Goal: Register for event/course

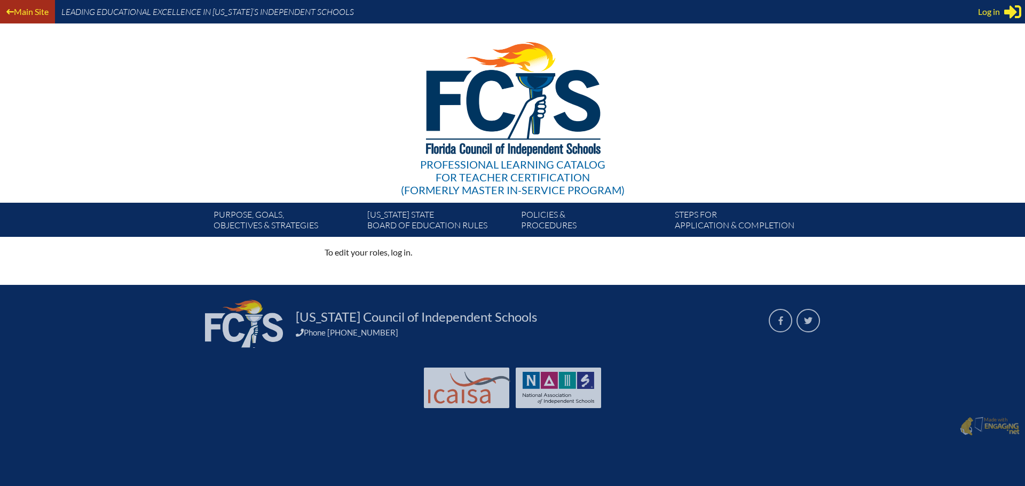
click at [37, 7] on link "Main Site" at bounding box center [27, 11] width 51 height 14
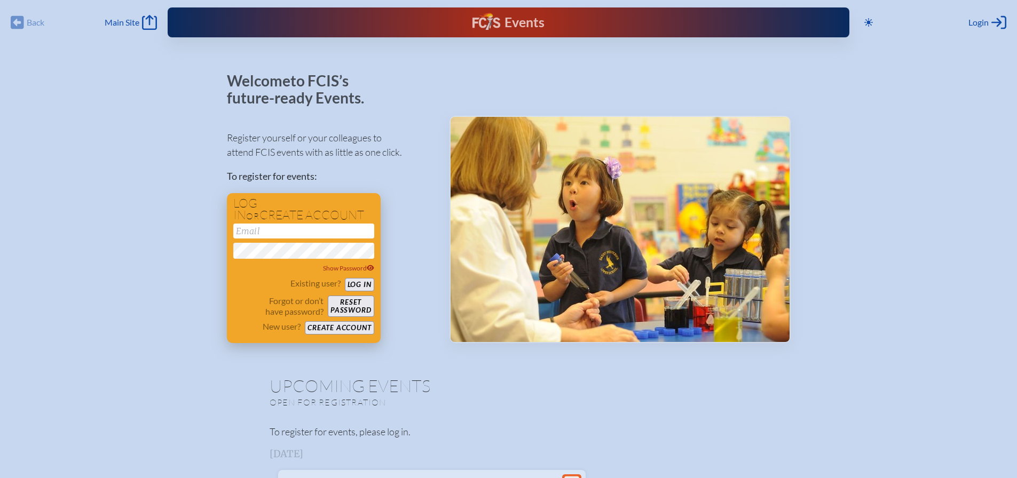
click at [263, 232] on input "email" at bounding box center [303, 231] width 141 height 15
type input "[EMAIL_ADDRESS][DOMAIN_NAME]"
click at [357, 283] on button "Log in" at bounding box center [359, 284] width 29 height 13
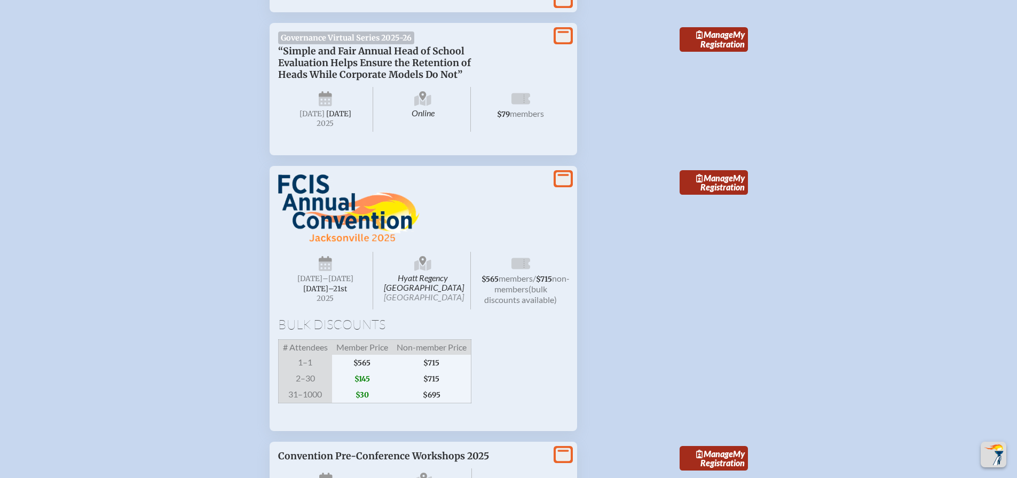
scroll to position [1495, 0]
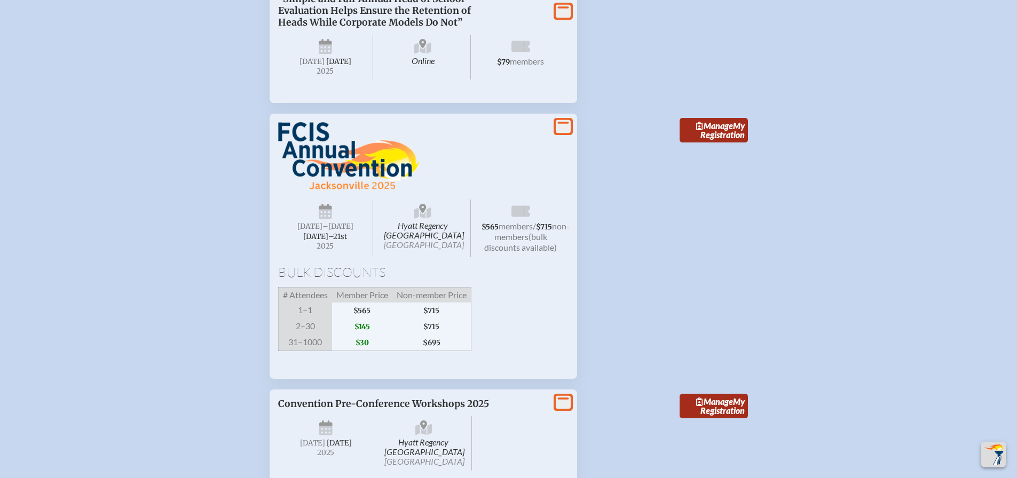
click at [322, 231] on span "[DATE]" at bounding box center [309, 226] width 25 height 9
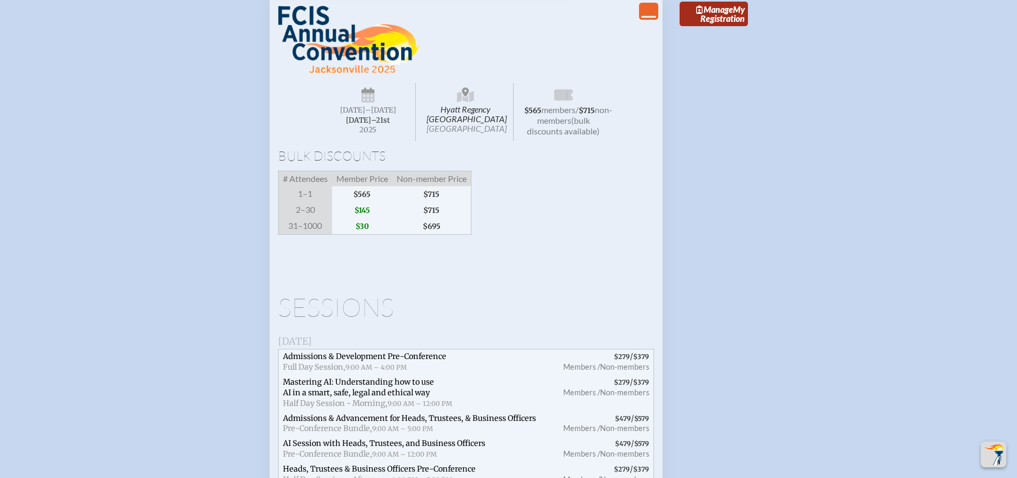
scroll to position [1601, 0]
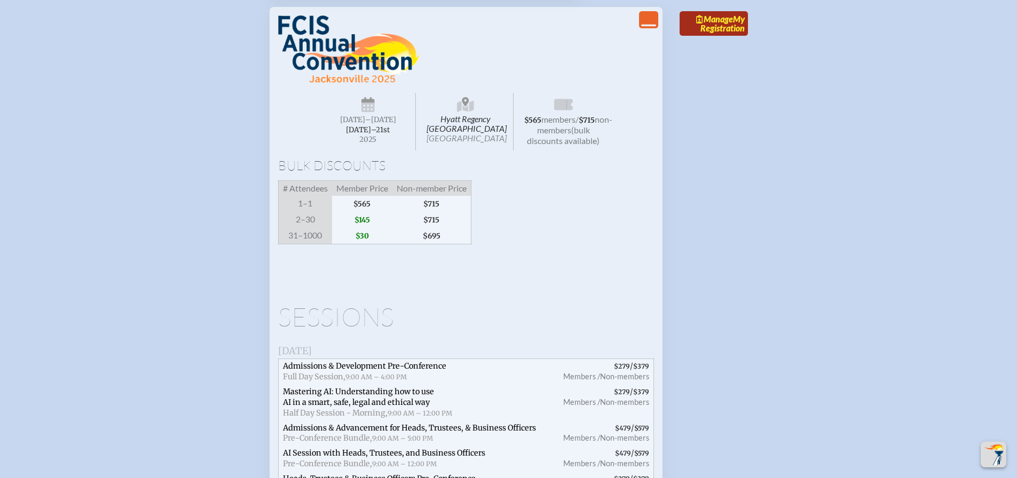
click at [715, 36] on link "Manage My Registration" at bounding box center [713, 23] width 68 height 25
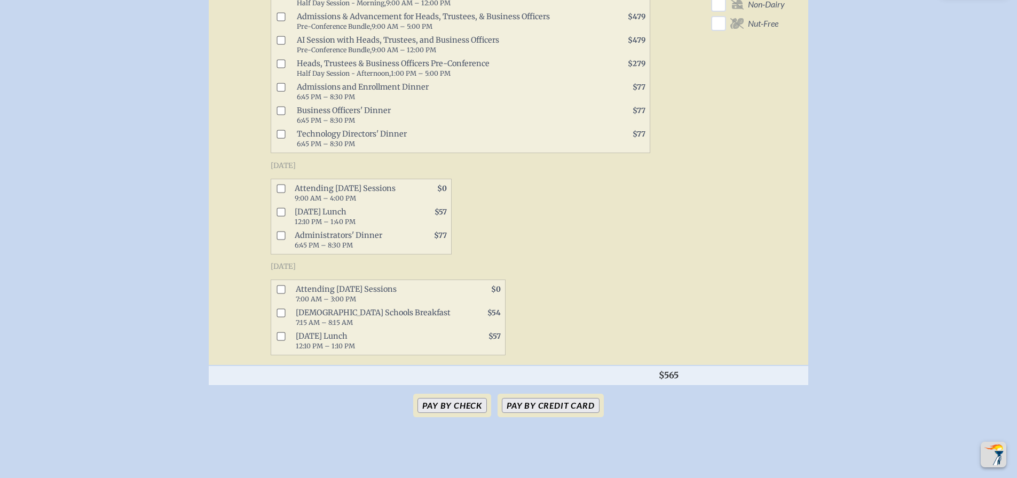
scroll to position [587, 0]
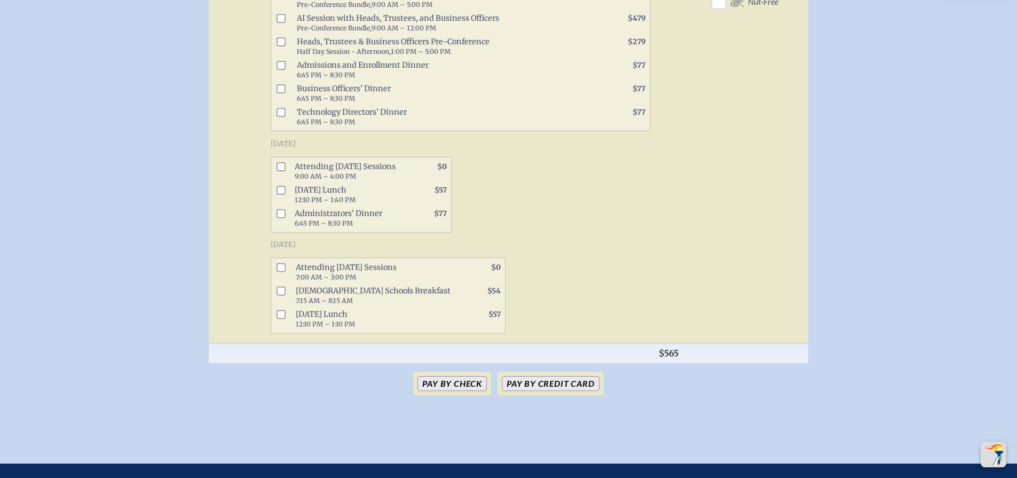
click at [284, 171] on input "checkbox" at bounding box center [280, 166] width 9 height 9
checkbox input "true"
click at [280, 194] on input "checkbox" at bounding box center [280, 190] width 9 height 9
checkbox input "true"
click at [283, 272] on input "checkbox" at bounding box center [280, 267] width 9 height 9
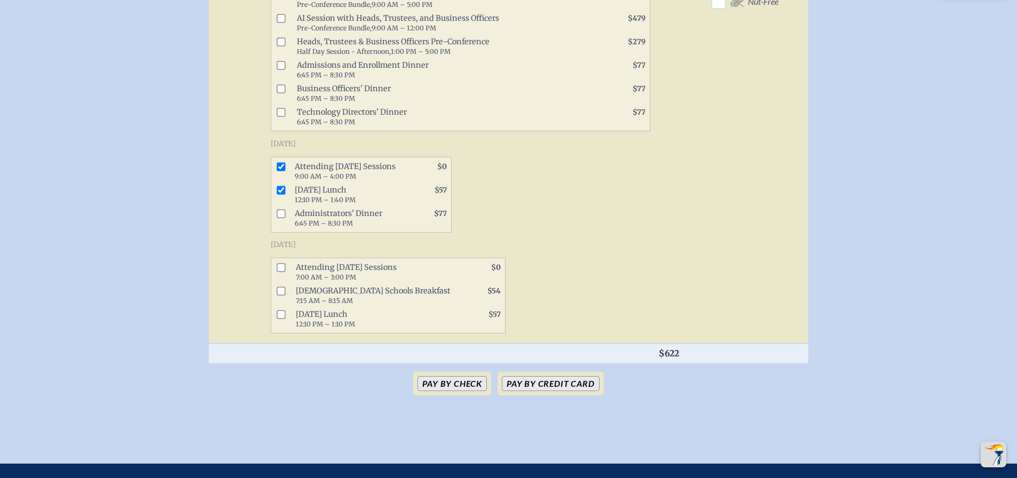
checkbox input "true"
click at [283, 319] on input "checkbox" at bounding box center [280, 314] width 9 height 9
checkbox input "true"
click at [552, 391] on button "Pay by Credit Card" at bounding box center [550, 383] width 97 height 15
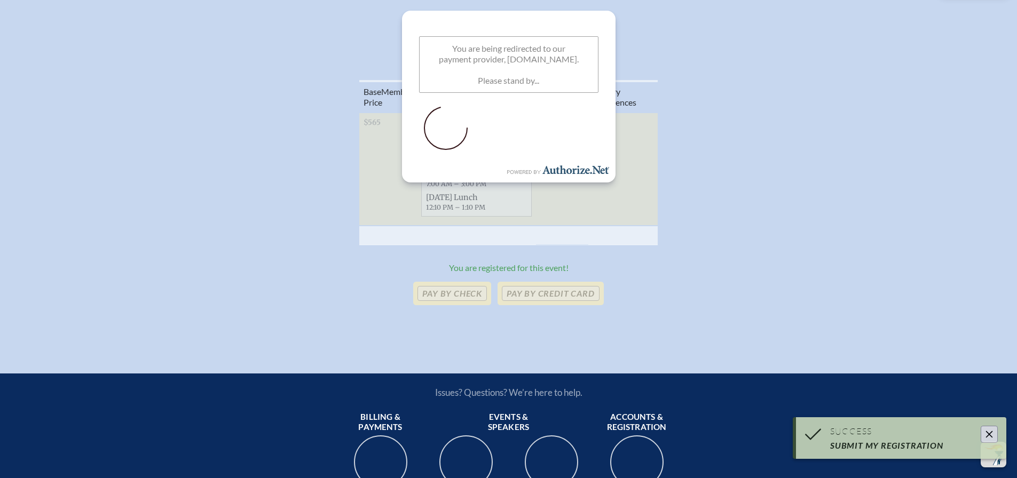
scroll to position [374, 0]
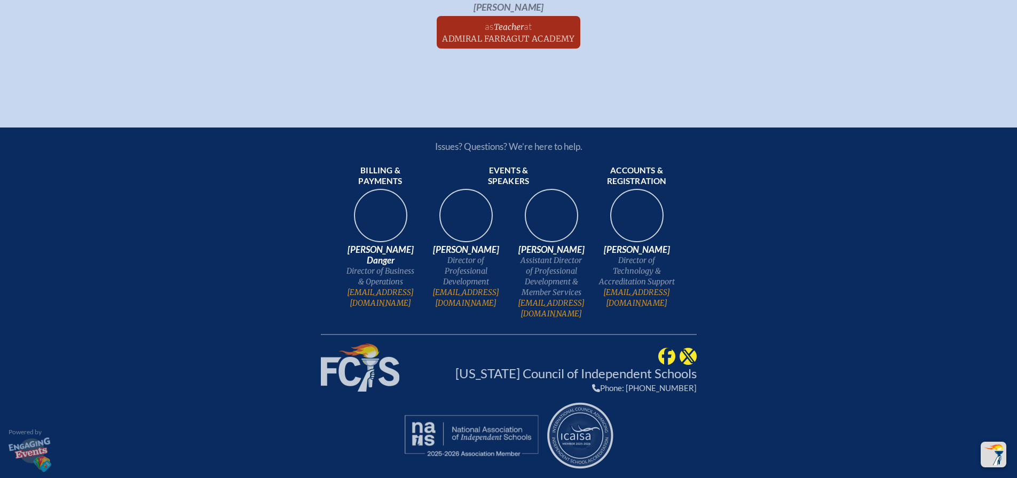
scroll to position [2776, 0]
click at [515, 44] on span "at Admiral Farragut Academy" at bounding box center [508, 31] width 133 height 23
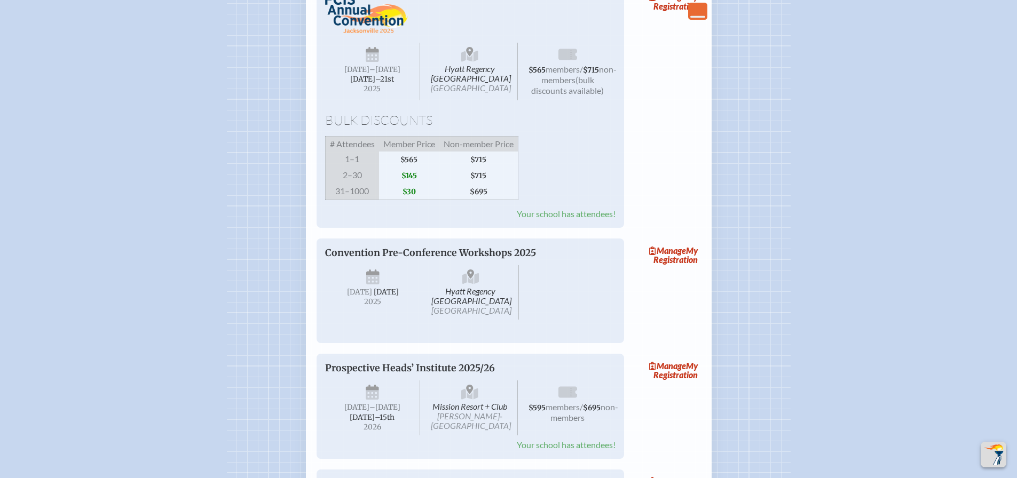
scroll to position [1388, 0]
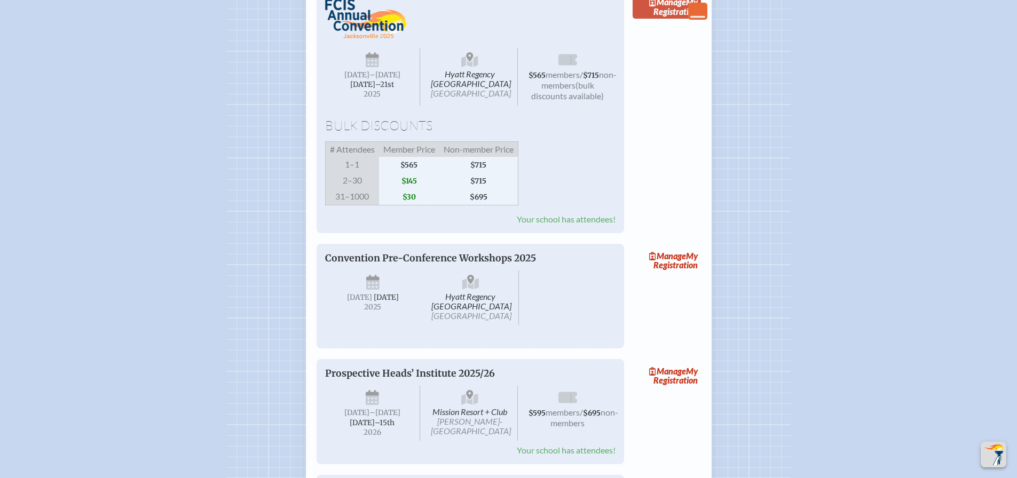
click at [661, 19] on link "Manage My Registration" at bounding box center [667, 7] width 68 height 25
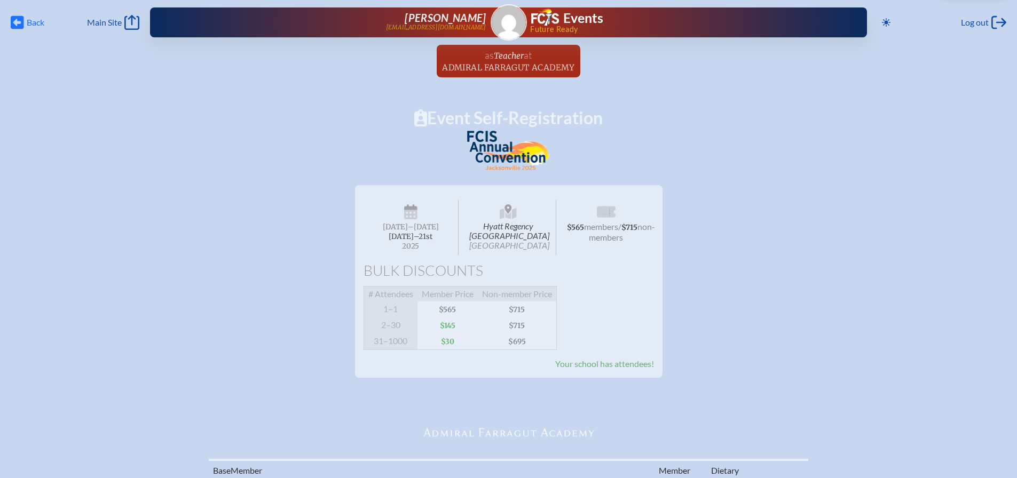
click at [25, 19] on span "Back Back" at bounding box center [28, 22] width 34 height 15
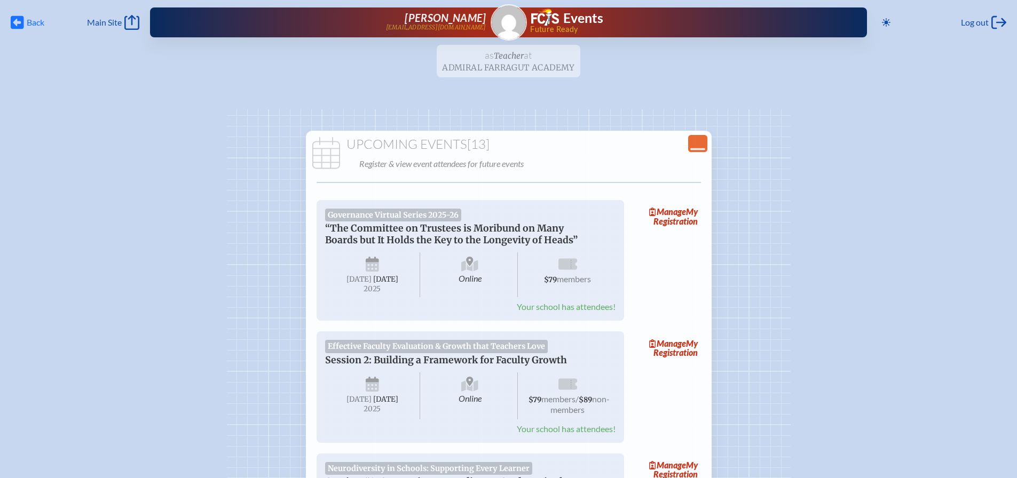
click at [35, 23] on span "Back" at bounding box center [36, 22] width 18 height 11
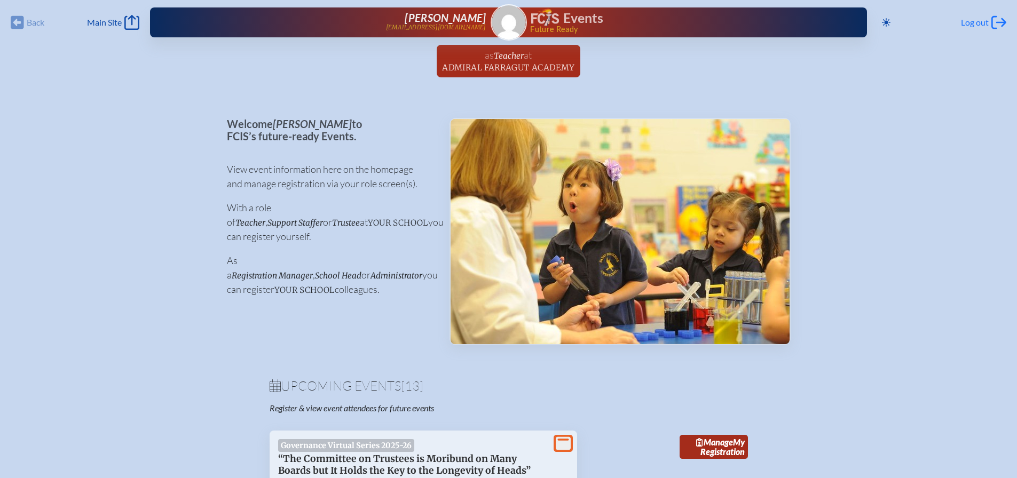
click at [973, 21] on span "Log out" at bounding box center [975, 22] width 28 height 11
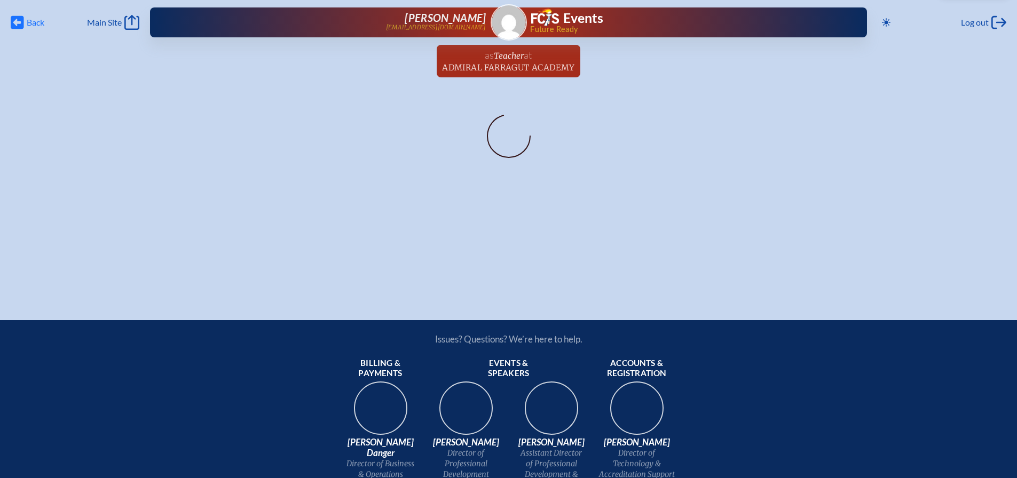
click at [22, 17] on icon at bounding box center [17, 22] width 13 height 13
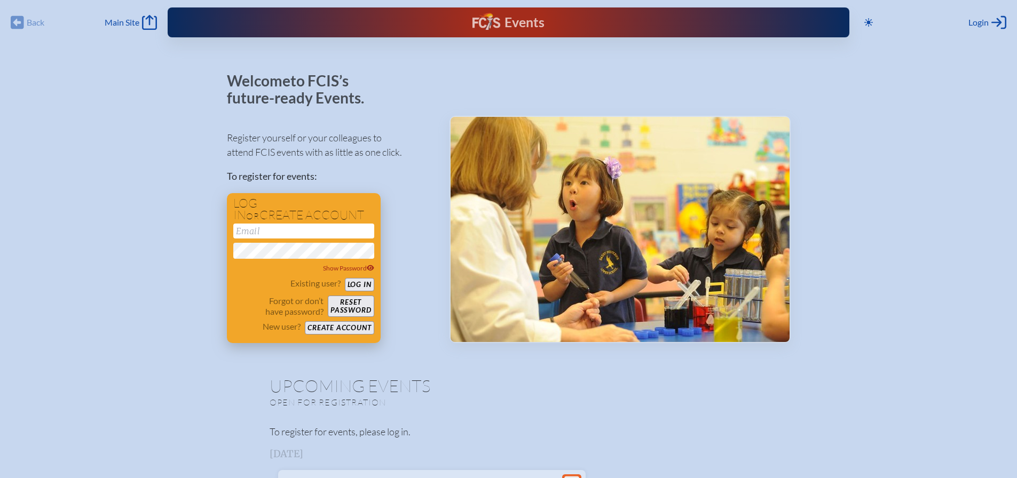
click at [278, 236] on input "email" at bounding box center [303, 231] width 141 height 15
type input "[EMAIL_ADDRESS][DOMAIN_NAME]"
click at [355, 282] on button "Log in" at bounding box center [359, 284] width 29 height 13
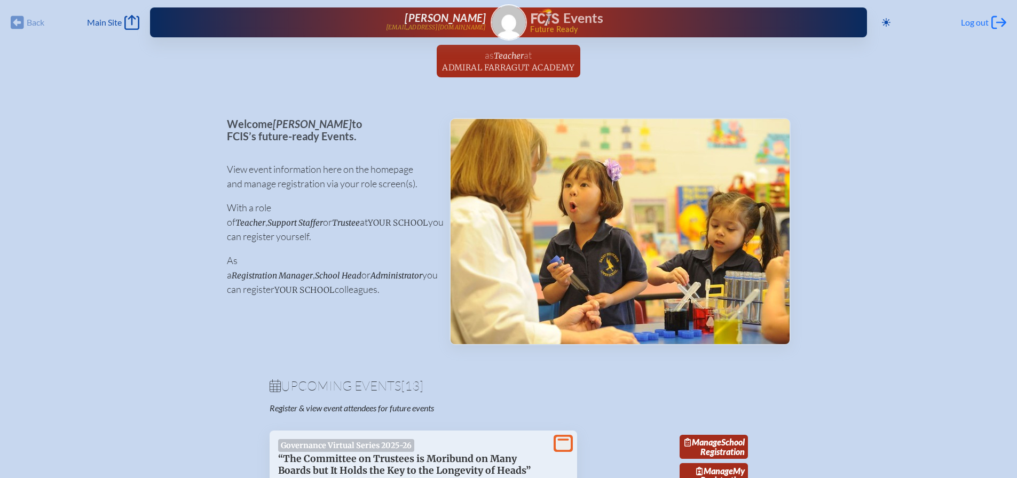
click at [987, 19] on span "Log out" at bounding box center [975, 22] width 28 height 11
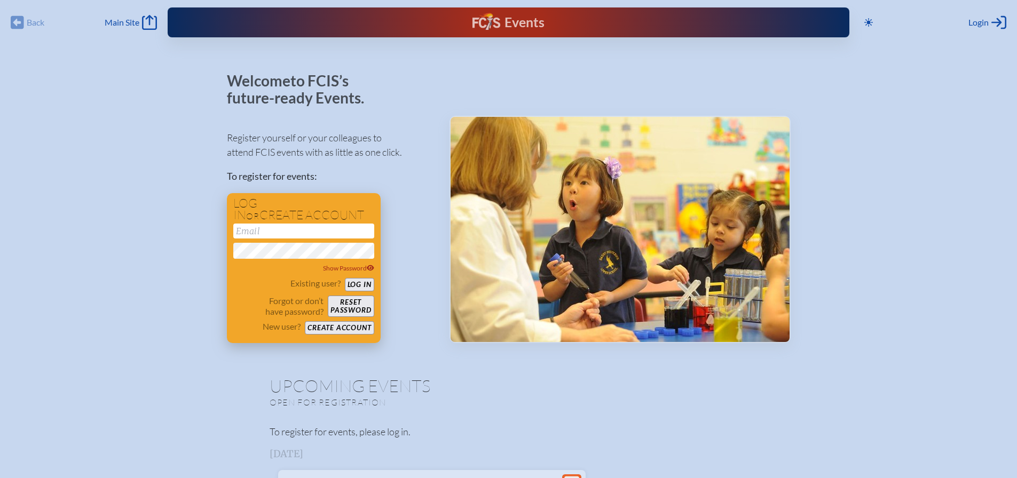
click at [277, 234] on input "email" at bounding box center [303, 231] width 141 height 15
type input "[EMAIL_ADDRESS][DOMAIN_NAME]"
click at [360, 282] on button "Log in" at bounding box center [359, 284] width 29 height 13
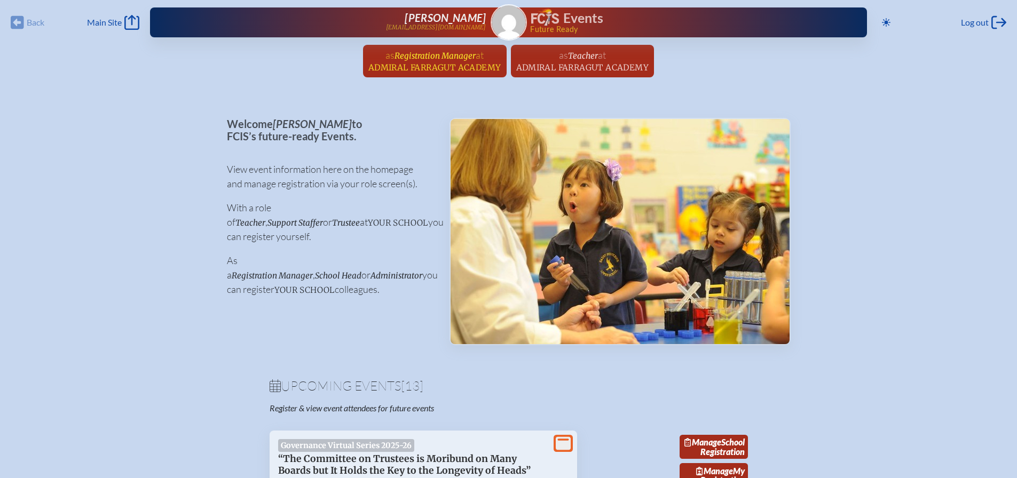
click at [408, 58] on span "Registration Manager" at bounding box center [434, 56] width 81 height 10
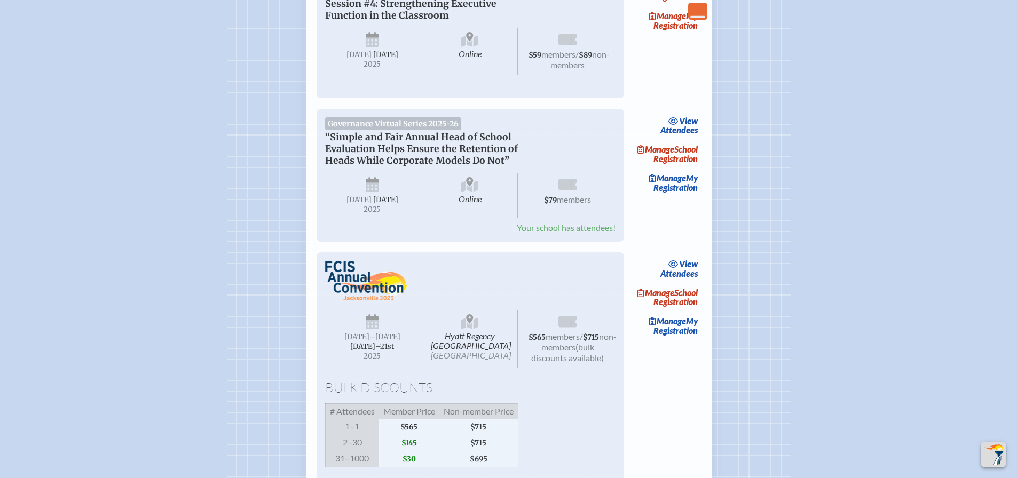
scroll to position [1334, 0]
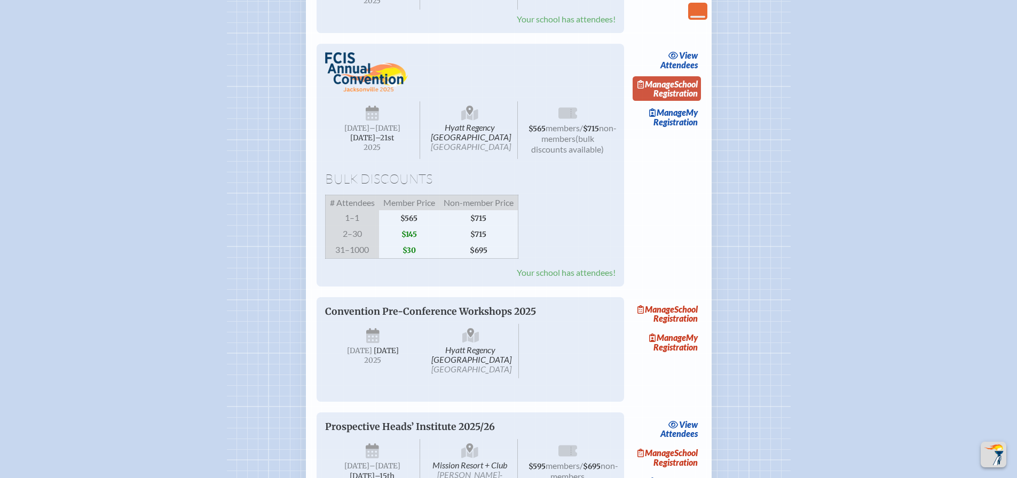
click at [681, 101] on link "Manage School Registration" at bounding box center [667, 88] width 68 height 25
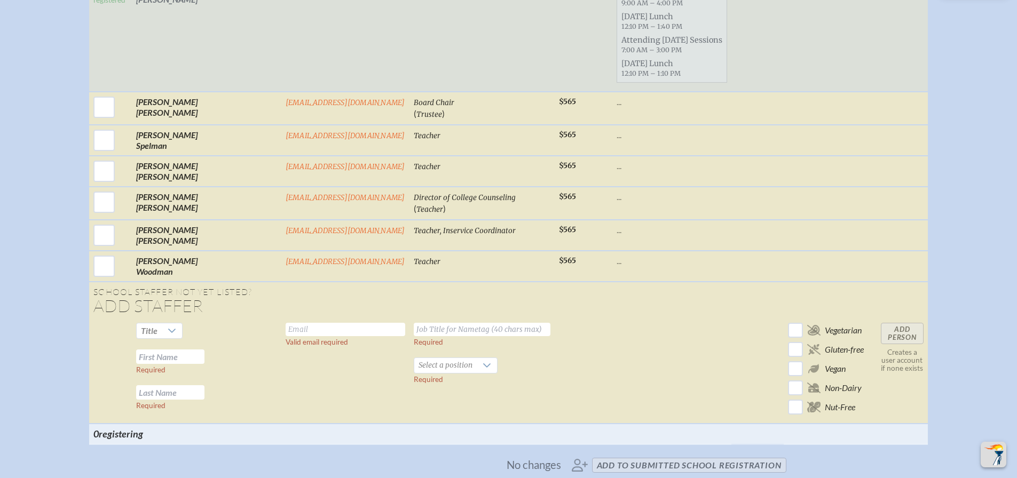
scroll to position [1388, 0]
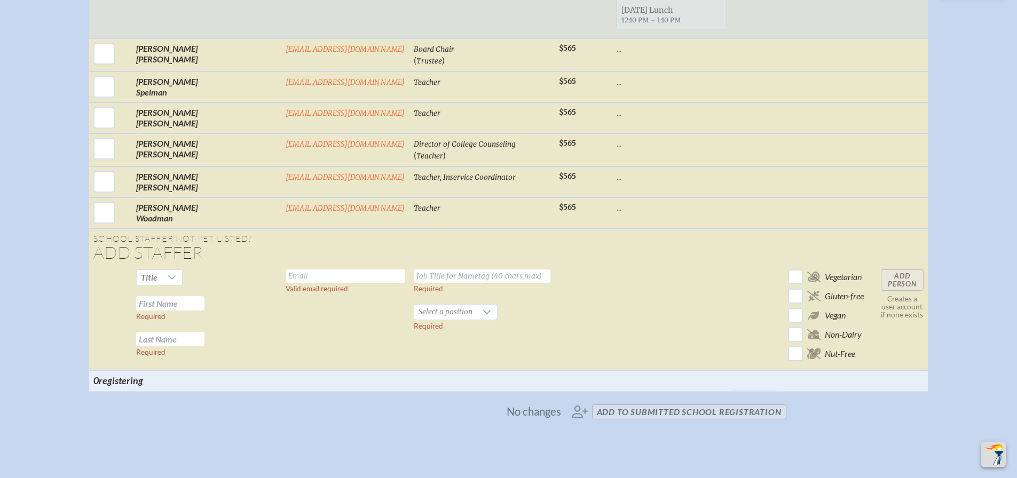
click at [199, 311] on input "text" at bounding box center [170, 303] width 68 height 14
click at [197, 346] on input "text" at bounding box center [170, 339] width 68 height 14
type input "l"
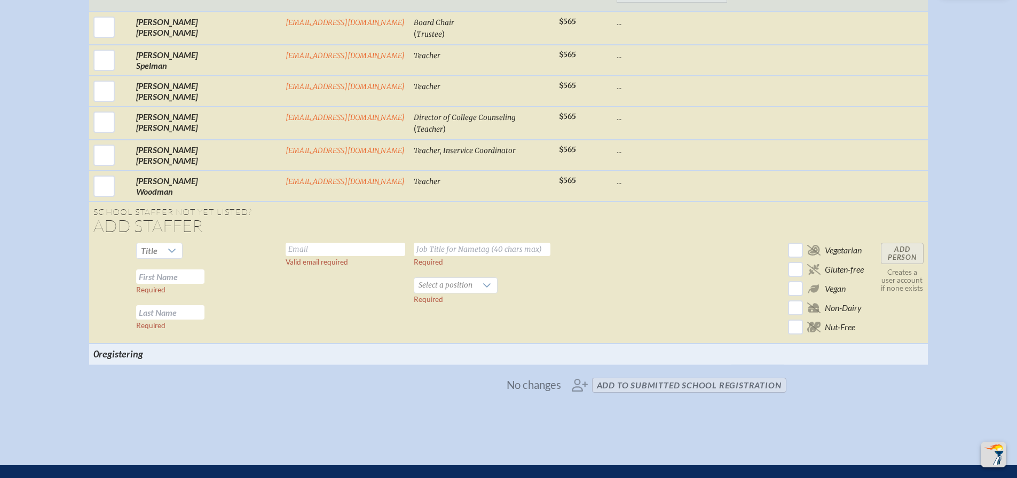
scroll to position [1441, 0]
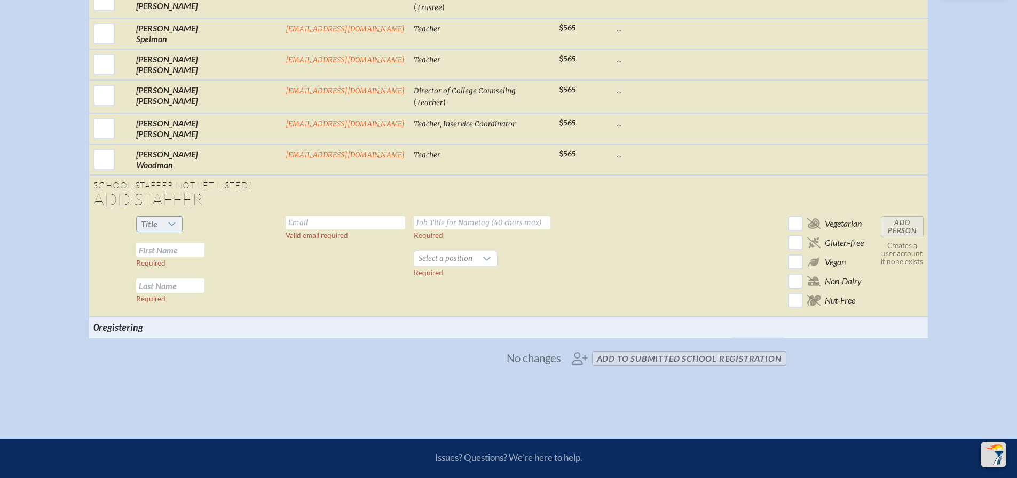
click at [176, 226] on icon at bounding box center [171, 224] width 7 height 4
click at [196, 251] on li "Mr" at bounding box center [191, 253] width 46 height 15
click at [195, 257] on input "text" at bounding box center [170, 250] width 68 height 14
type input "Richard"
click at [182, 293] on input "text" at bounding box center [170, 286] width 68 height 14
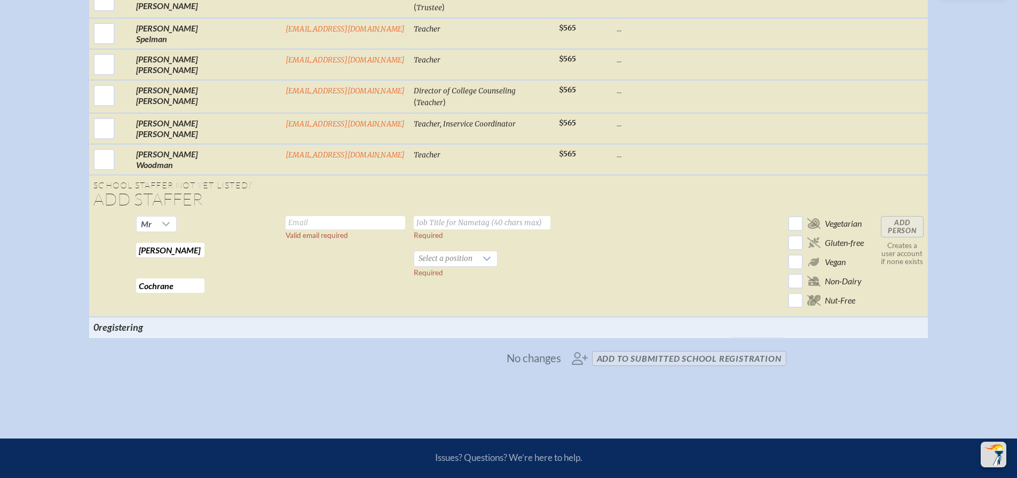
type input "Cochrane"
click at [286, 230] on input "text" at bounding box center [346, 222] width 120 height 13
type input "[EMAIL_ADDRESS][DOMAIN_NAME]"
click at [414, 230] on input "text" at bounding box center [482, 222] width 137 height 13
type input "STEM Teacher"
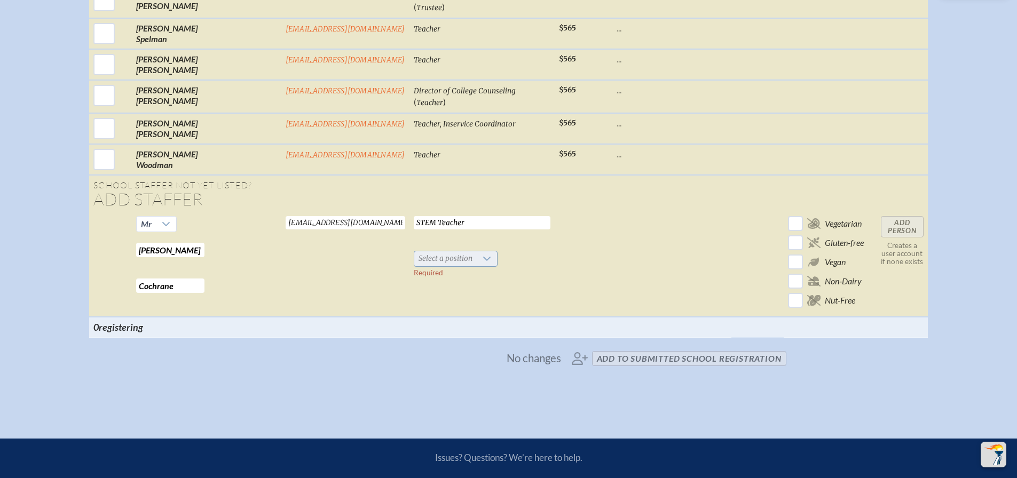
click at [434, 266] on span "Select a position" at bounding box center [445, 258] width 62 height 15
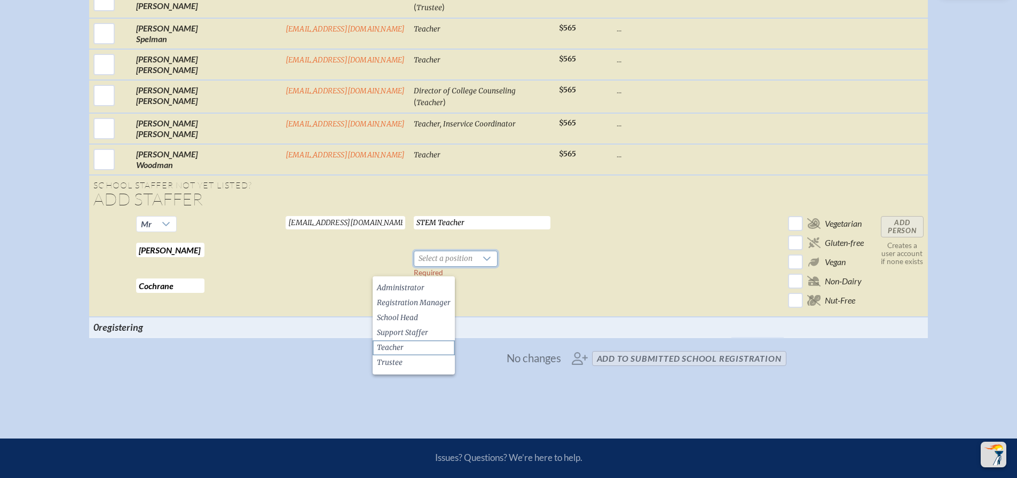
click at [404, 347] on li "Teacher" at bounding box center [414, 348] width 82 height 15
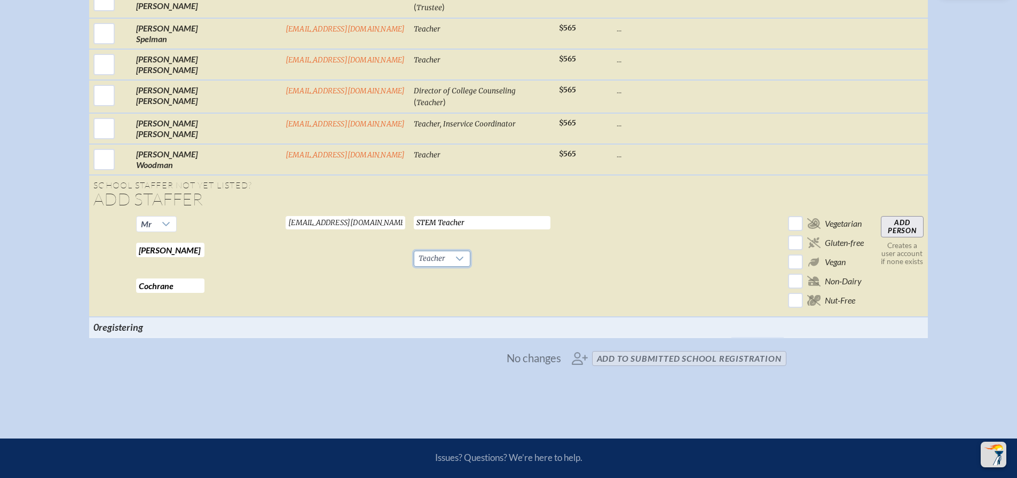
click at [555, 302] on td at bounding box center [584, 264] width 58 height 105
click at [881, 237] on input "Add Person" at bounding box center [902, 226] width 43 height 21
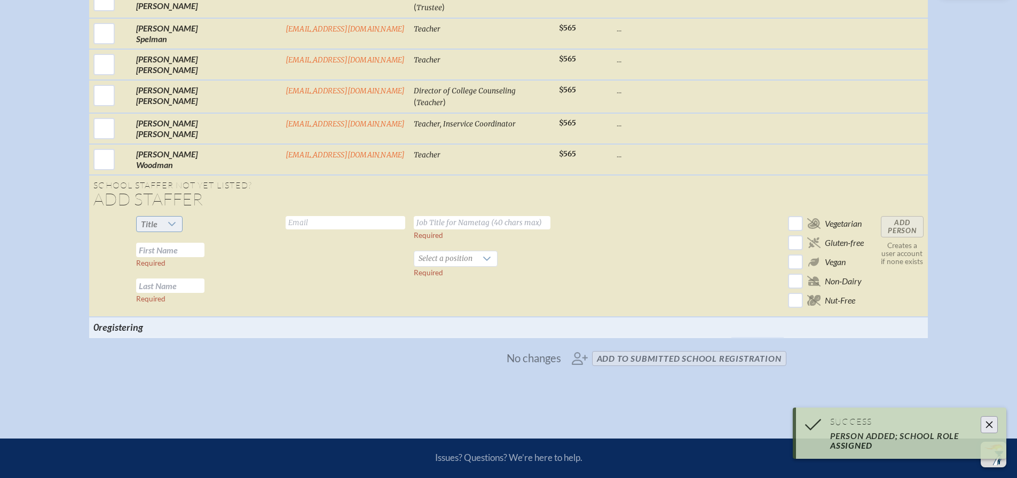
click at [182, 232] on div at bounding box center [172, 224] width 20 height 15
click at [196, 271] on li "Mrs" at bounding box center [191, 268] width 46 height 15
click at [192, 257] on input "text" at bounding box center [170, 250] width 68 height 14
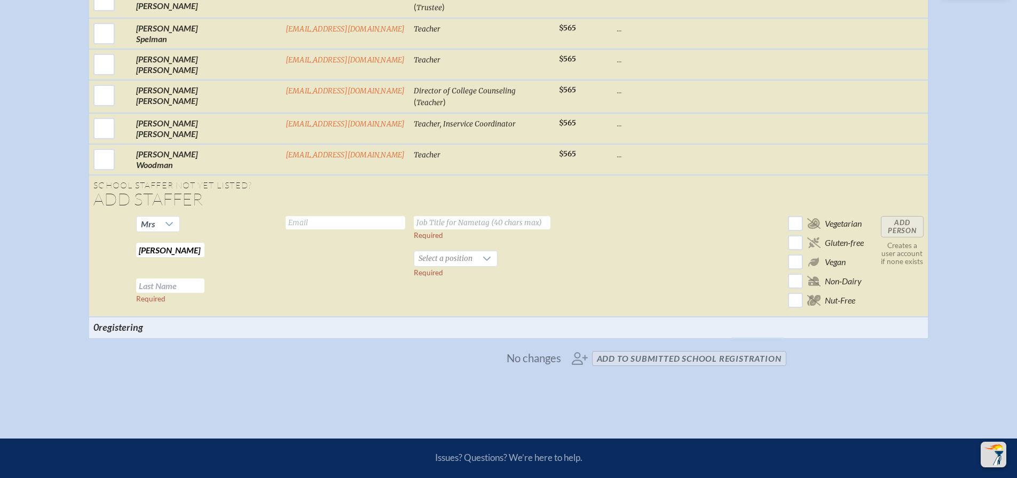
type input "[PERSON_NAME]"
type input "[EMAIL_ADDRESS][DOMAIN_NAME]"
click at [416, 230] on input "text" at bounding box center [482, 222] width 137 height 13
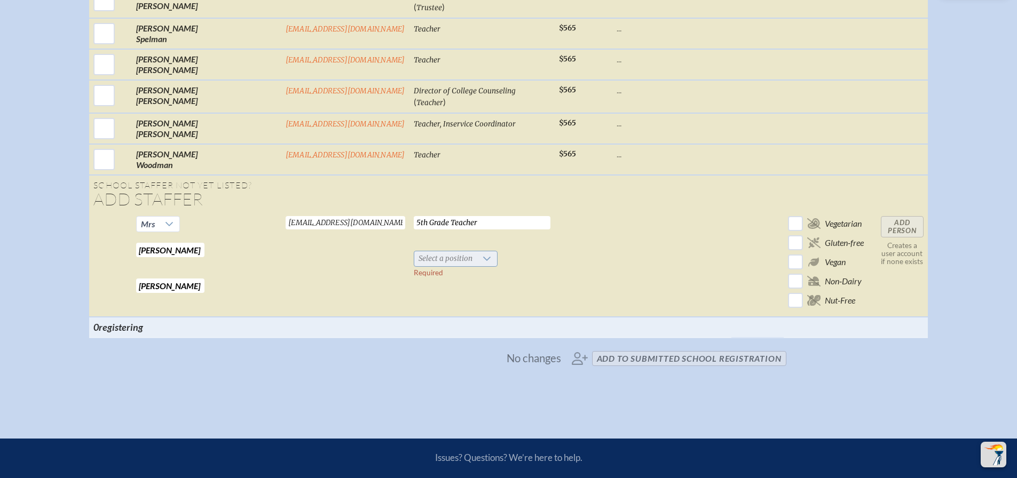
type input "5th Grade Teacher"
click at [414, 266] on span "Select a position" at bounding box center [445, 258] width 62 height 15
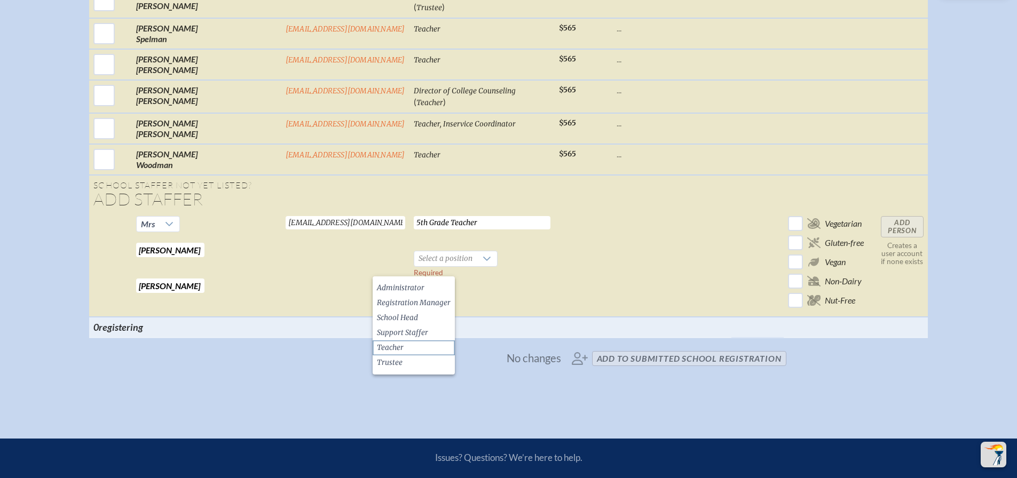
click at [397, 350] on span "Teacher" at bounding box center [390, 348] width 27 height 11
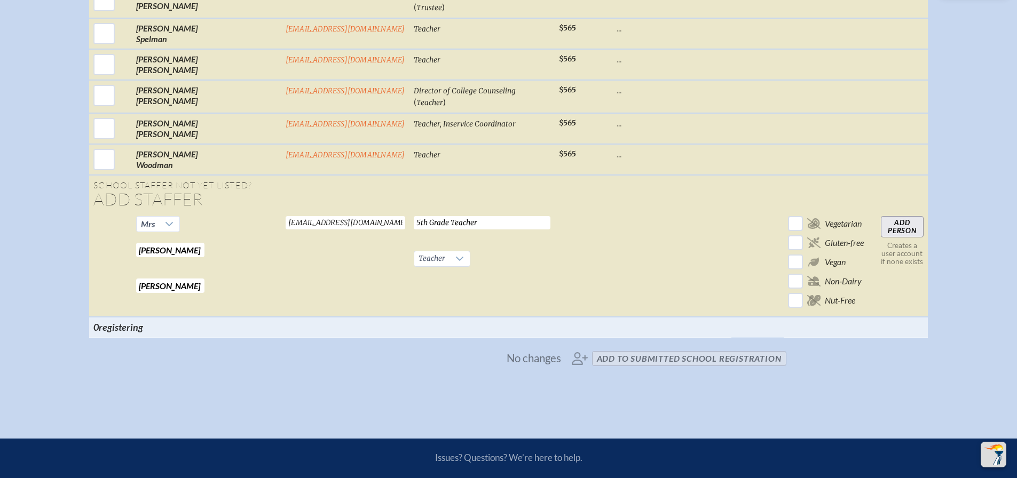
click at [881, 238] on input "Add Person" at bounding box center [902, 226] width 43 height 21
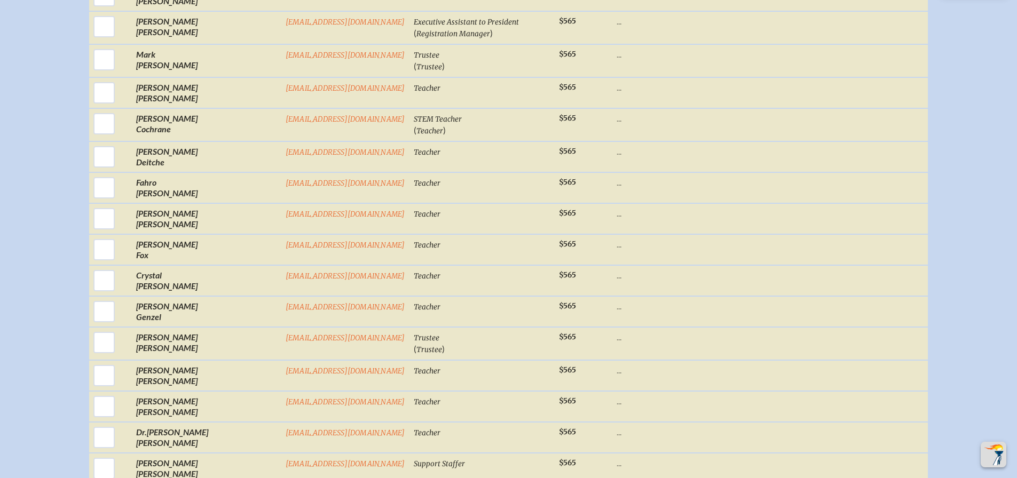
scroll to position [560, 0]
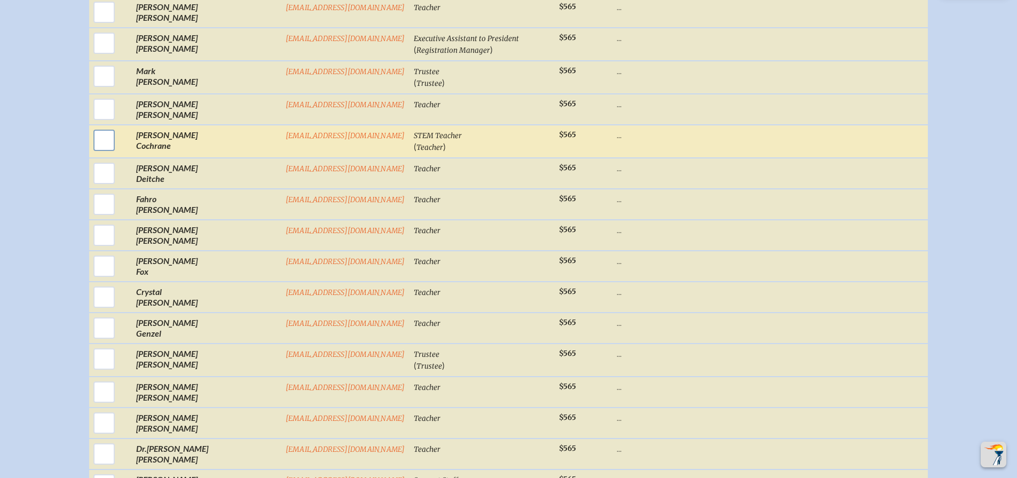
click at [117, 148] on input "checkbox" at bounding box center [104, 140] width 27 height 27
checkbox input "true"
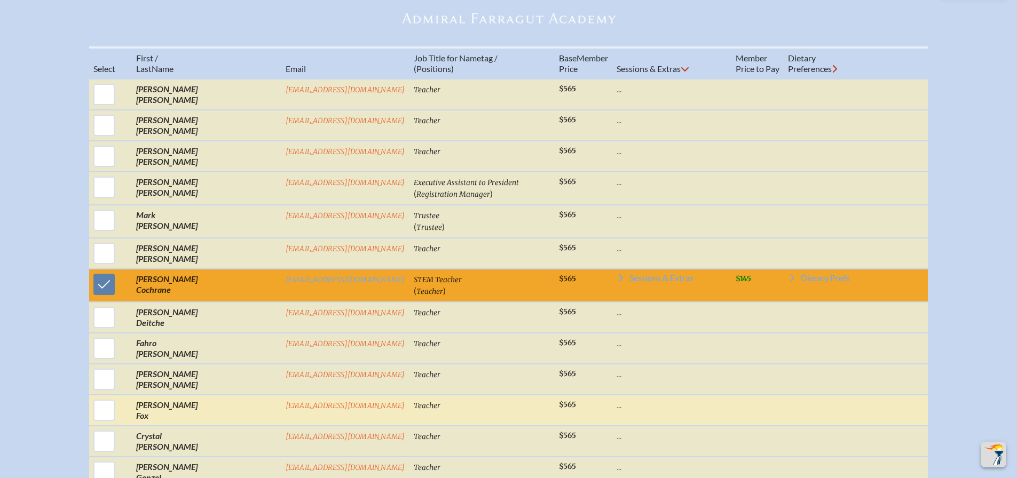
scroll to position [400, 0]
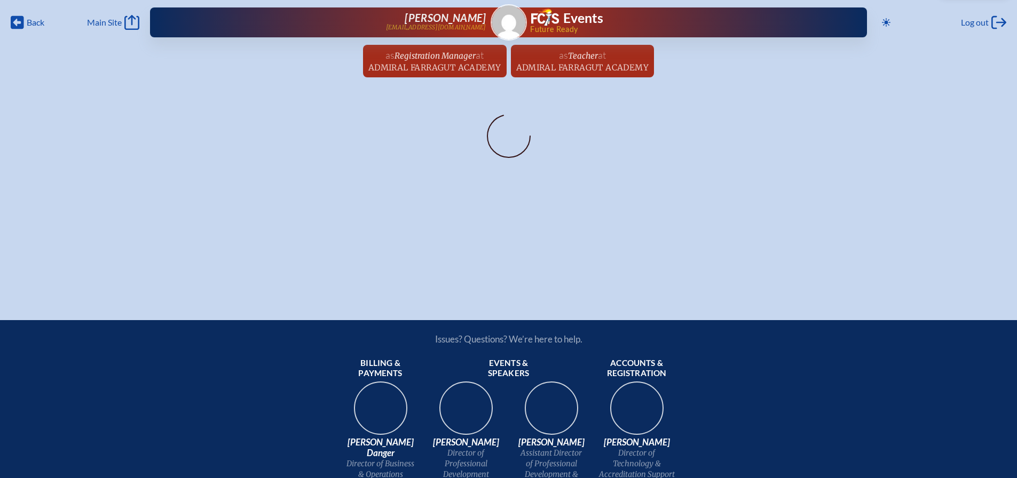
click at [423, 58] on span "Registration Manager" at bounding box center [434, 56] width 81 height 10
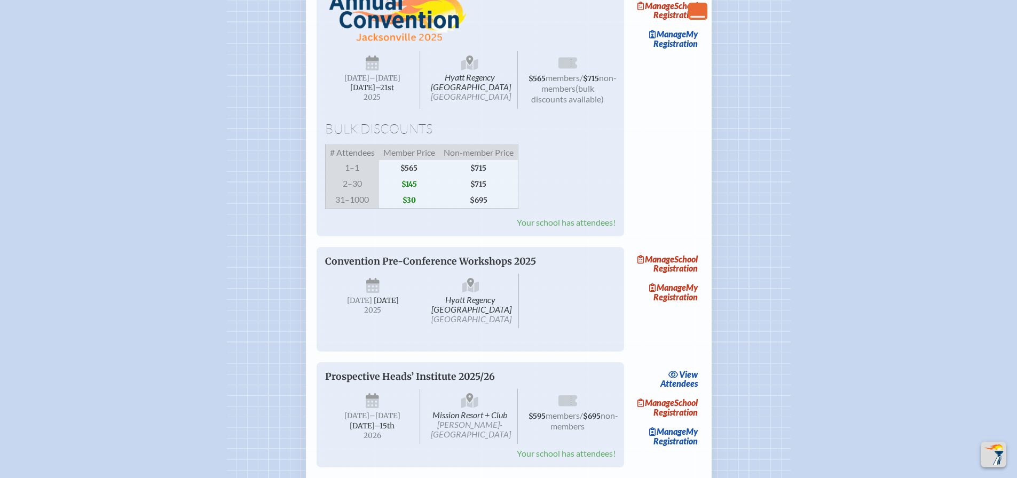
scroll to position [1388, 0]
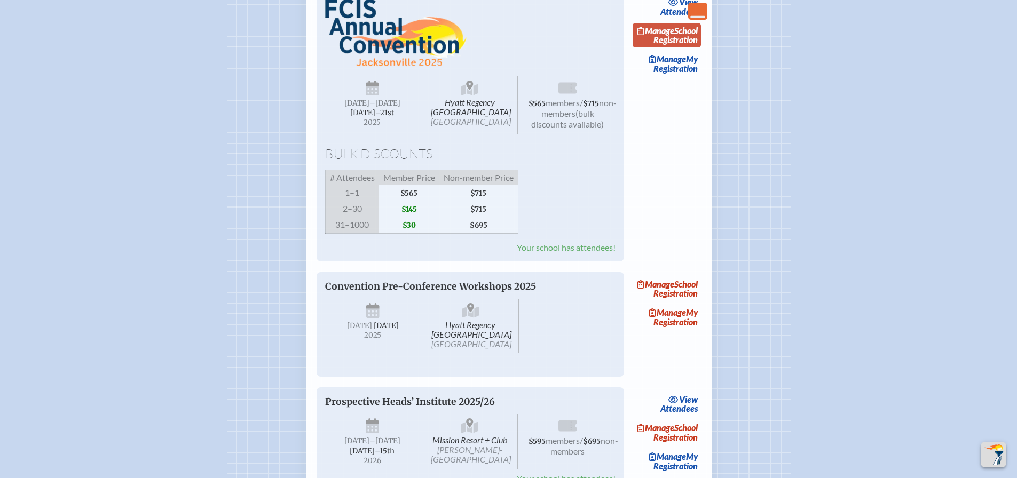
click at [680, 48] on link "Manage School Registration" at bounding box center [667, 35] width 68 height 25
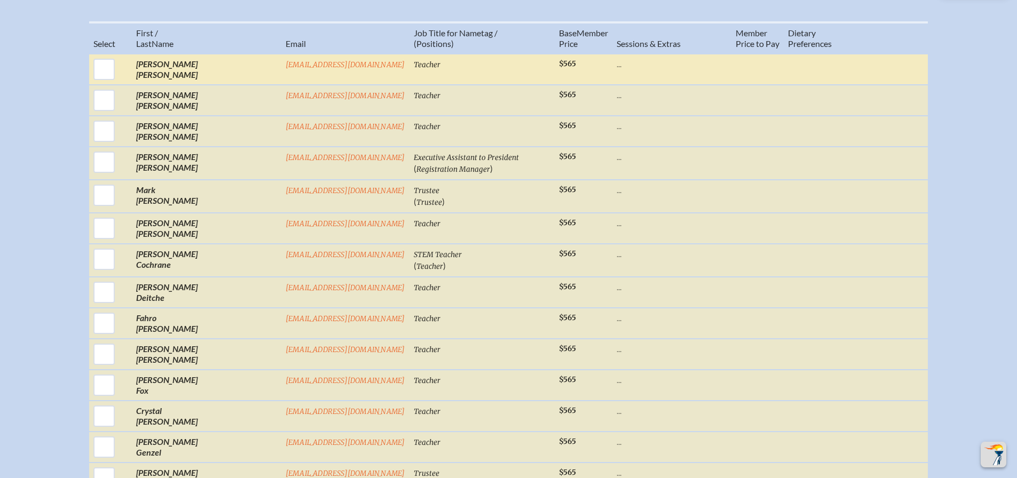
scroll to position [480, 0]
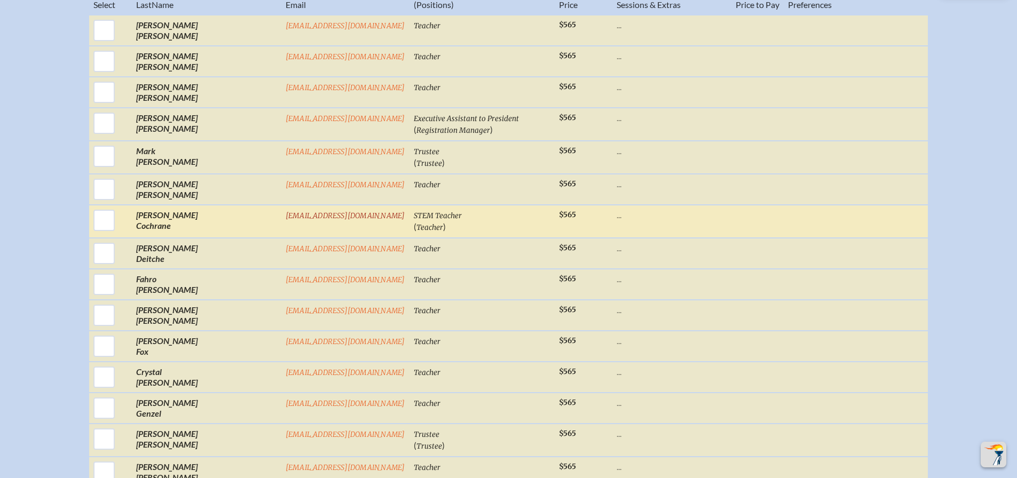
click at [117, 229] on input "checkbox" at bounding box center [104, 220] width 27 height 27
checkbox input "true"
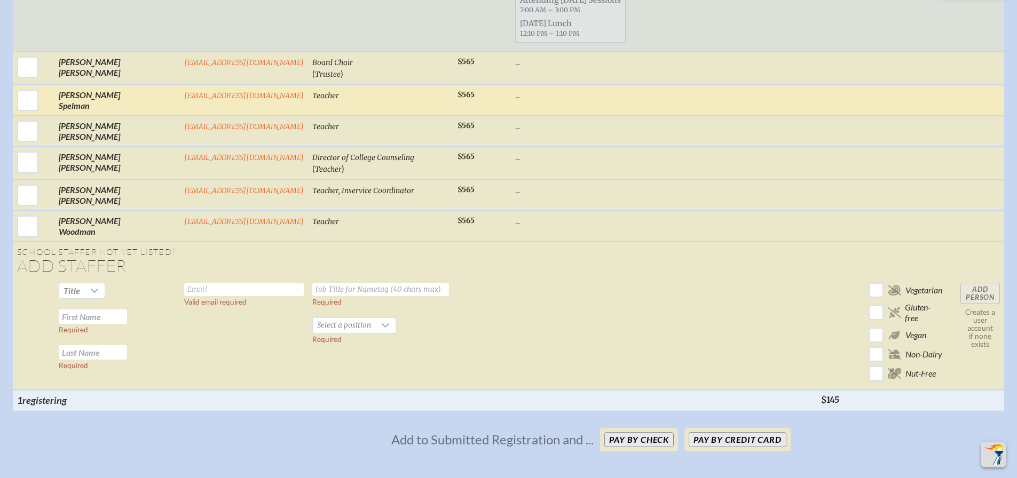
scroll to position [1879, 0]
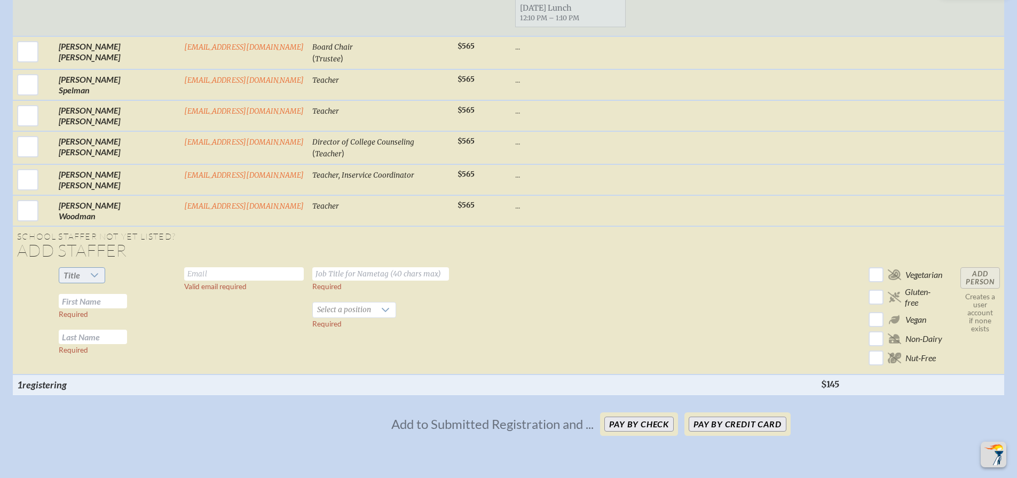
click at [70, 268] on span "Title" at bounding box center [71, 275] width 25 height 15
click at [80, 298] on li "Mrs" at bounding box center [80, 298] width 46 height 15
click at [83, 294] on input "text" at bounding box center [93, 301] width 68 height 14
type input "[PERSON_NAME]"
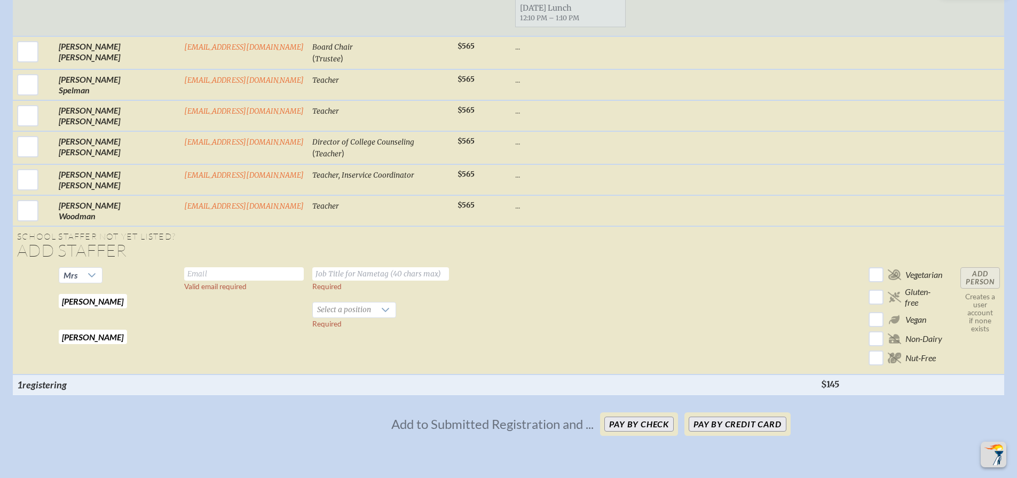
click at [184, 267] on input "text" at bounding box center [244, 273] width 120 height 13
type input "[EMAIL_ADDRESS][DOMAIN_NAME]"
click at [319, 267] on input "text" at bounding box center [380, 273] width 137 height 13
type input "5th Grade Teacher"
click at [313, 303] on span "Select a position" at bounding box center [344, 310] width 62 height 15
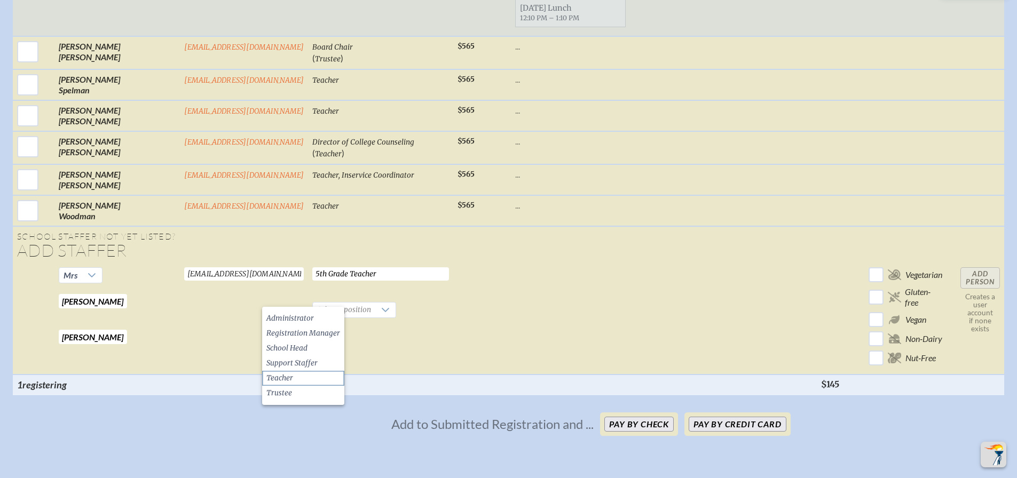
click at [286, 377] on span "Teacher" at bounding box center [279, 378] width 27 height 11
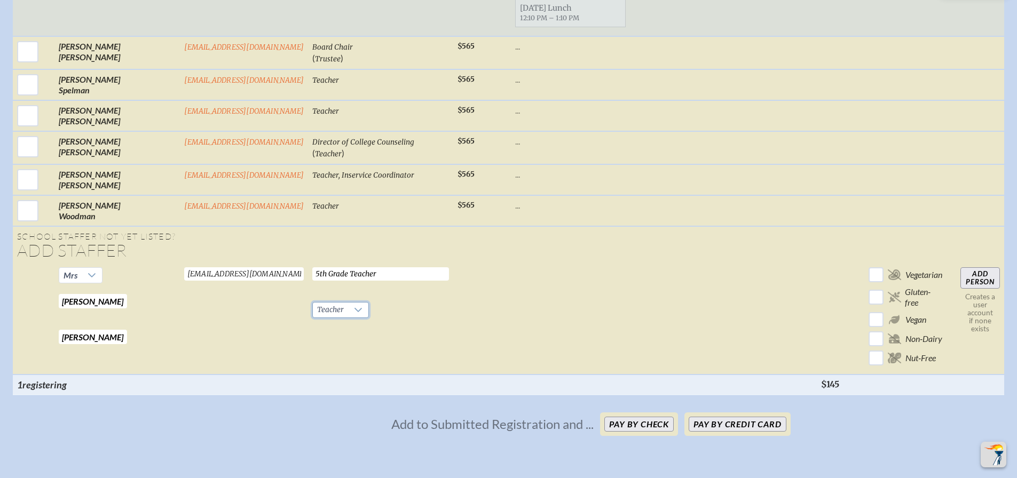
click at [511, 375] on th at bounding box center [663, 385] width 305 height 20
click at [980, 267] on input "Add Person" at bounding box center [979, 277] width 39 height 21
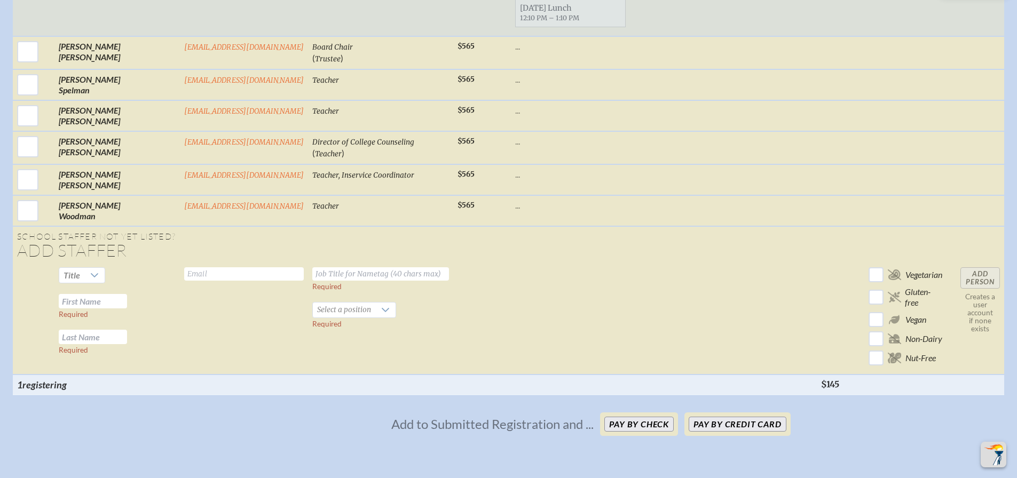
checkbox input "false"
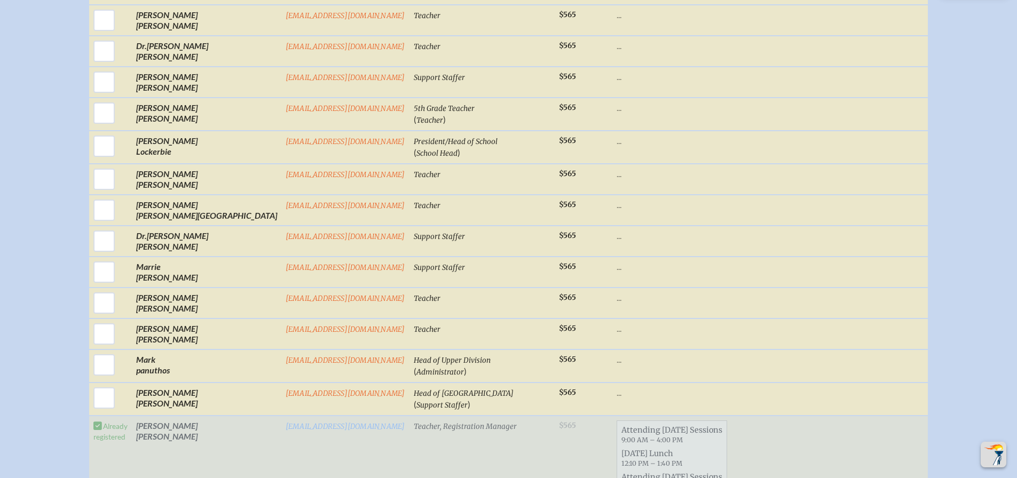
scroll to position [857, 0]
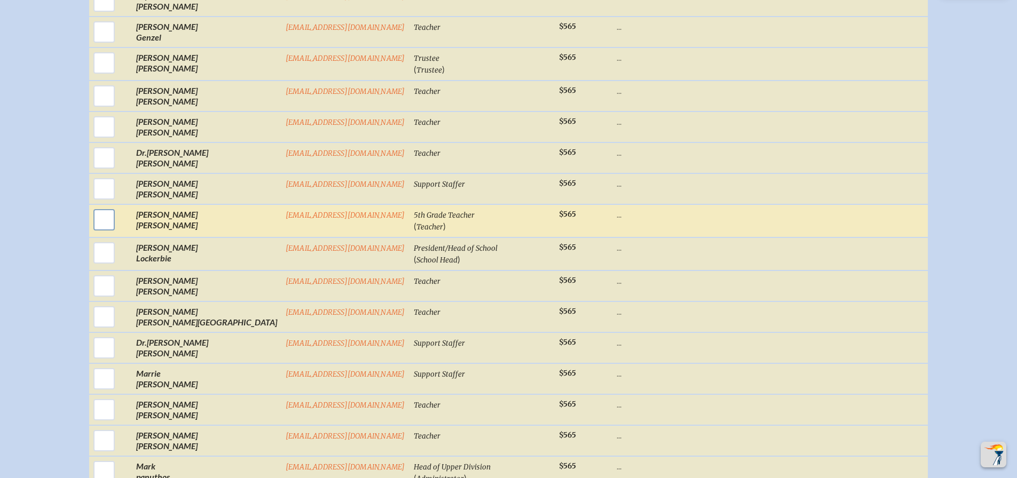
click at [117, 226] on input "checkbox" at bounding box center [104, 220] width 27 height 27
checkbox input "true"
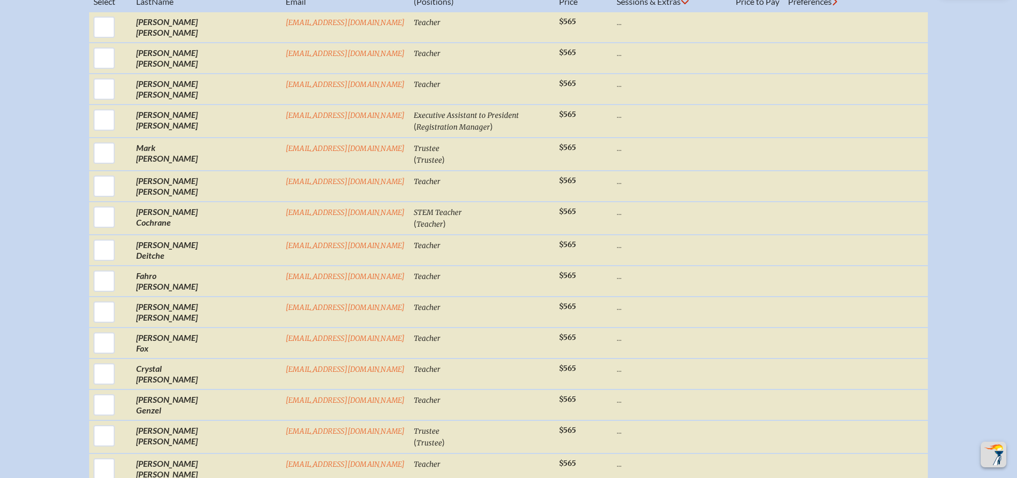
scroll to position [483, 0]
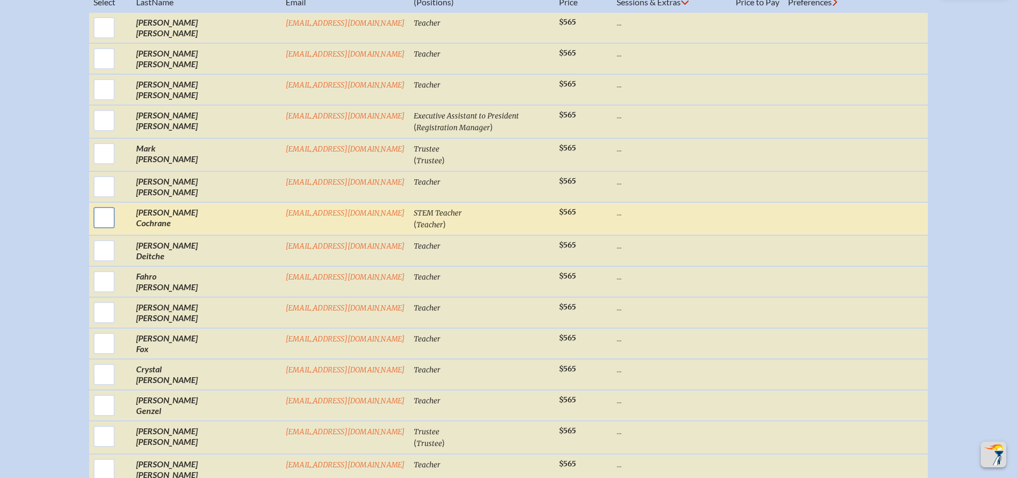
click at [117, 226] on input "checkbox" at bounding box center [104, 217] width 27 height 27
checkbox input "true"
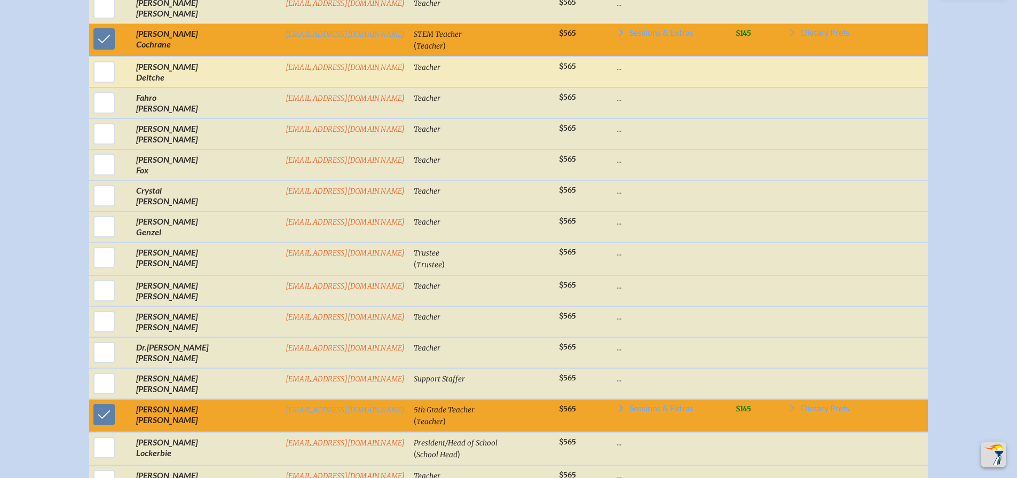
scroll to position [643, 0]
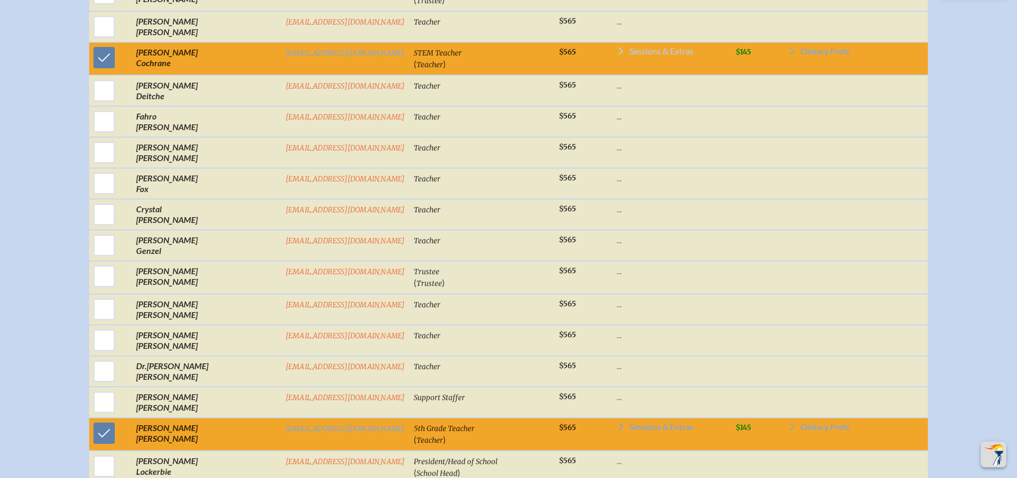
click at [619, 55] on icon at bounding box center [621, 51] width 4 height 7
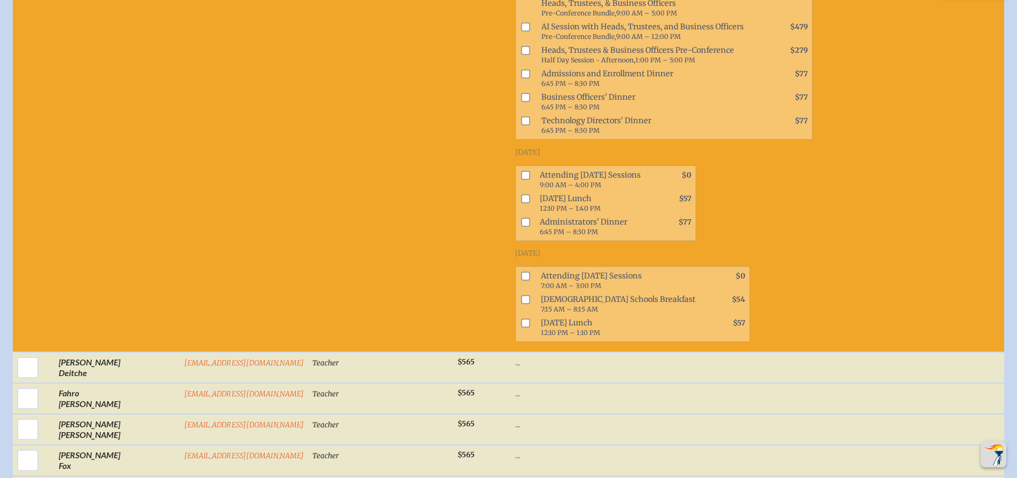
scroll to position [814, 0]
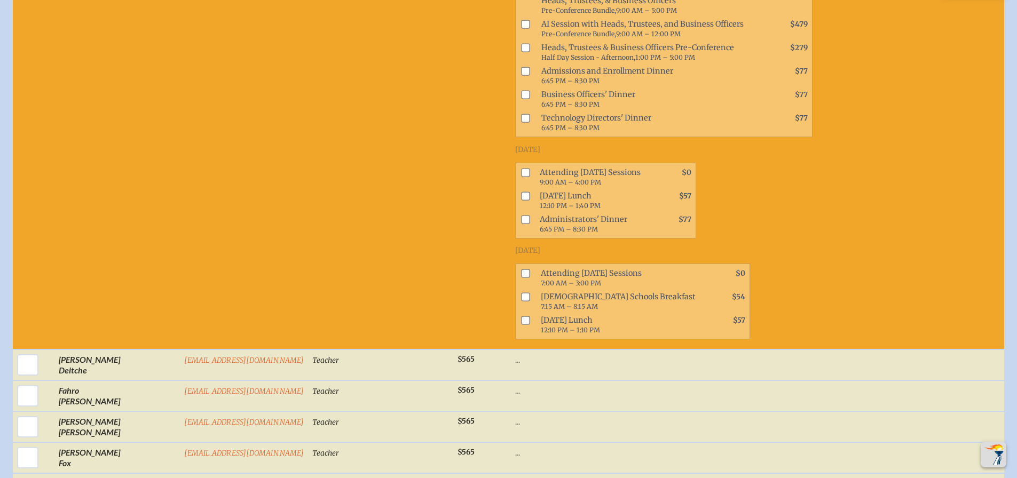
click at [521, 172] on input "checkbox" at bounding box center [525, 172] width 9 height 9
checkbox input "true"
click at [521, 199] on input "checkbox" at bounding box center [525, 196] width 9 height 9
checkbox input "true"
drag, startPoint x: 471, startPoint y: 273, endPoint x: 475, endPoint y: 282, distance: 9.8
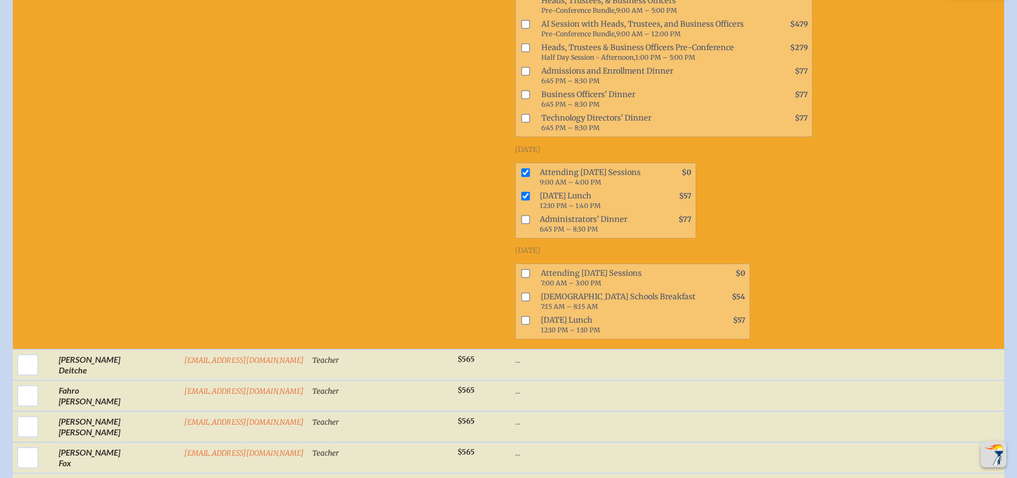
click at [521, 273] on input "checkbox" at bounding box center [525, 273] width 9 height 9
checkbox input "true"
drag, startPoint x: 475, startPoint y: 323, endPoint x: 501, endPoint y: 321, distance: 26.8
click at [521, 322] on input "checkbox" at bounding box center [525, 320] width 9 height 9
checkbox input "true"
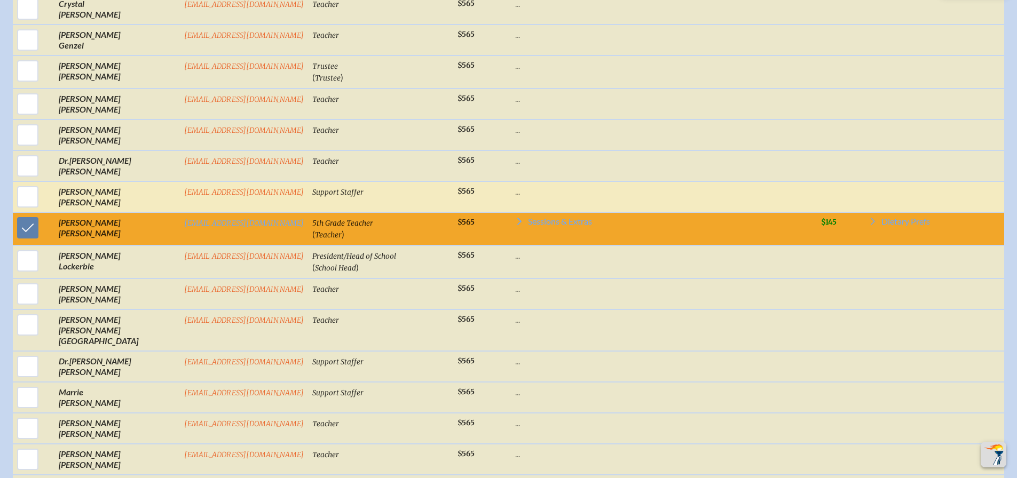
scroll to position [1294, 0]
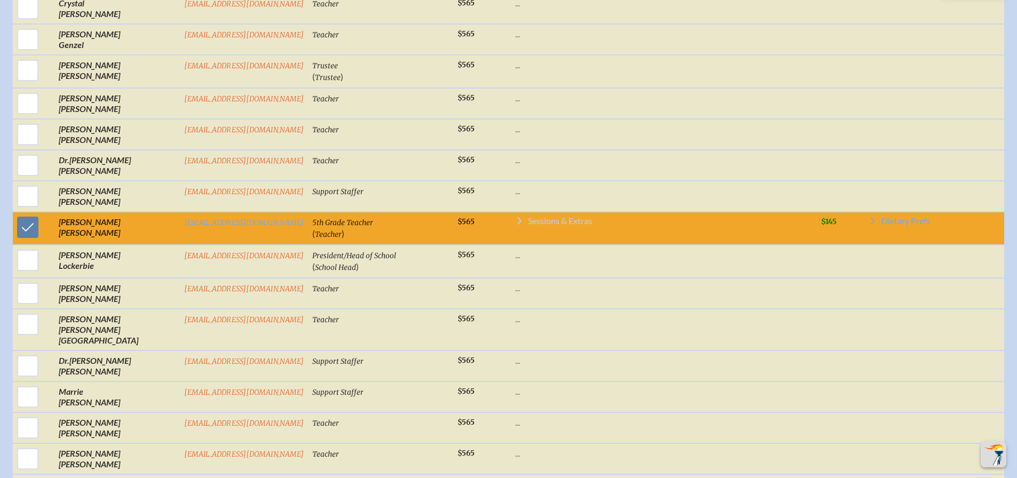
drag, startPoint x: 477, startPoint y: 220, endPoint x: 483, endPoint y: 222, distance: 6.2
click at [515, 220] on link "Sessions & Extras" at bounding box center [663, 223] width 297 height 13
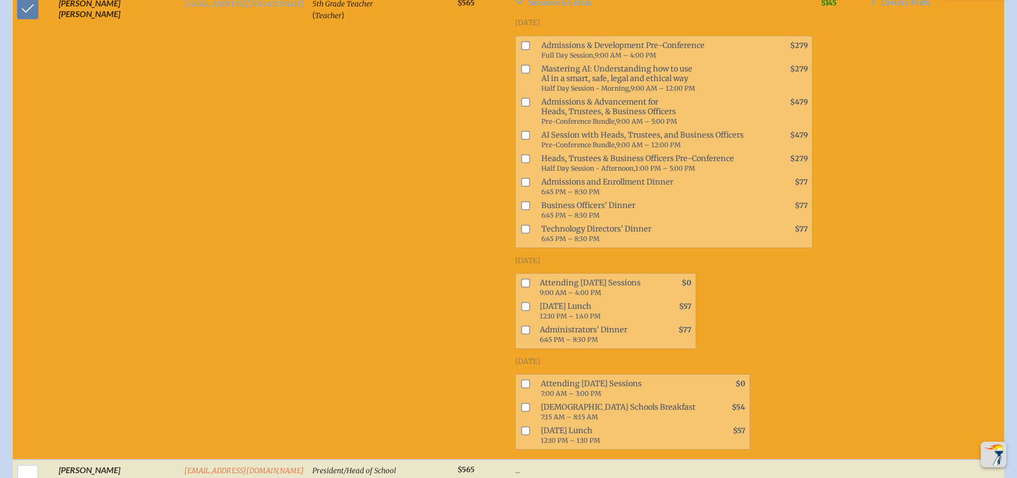
scroll to position [1561, 0]
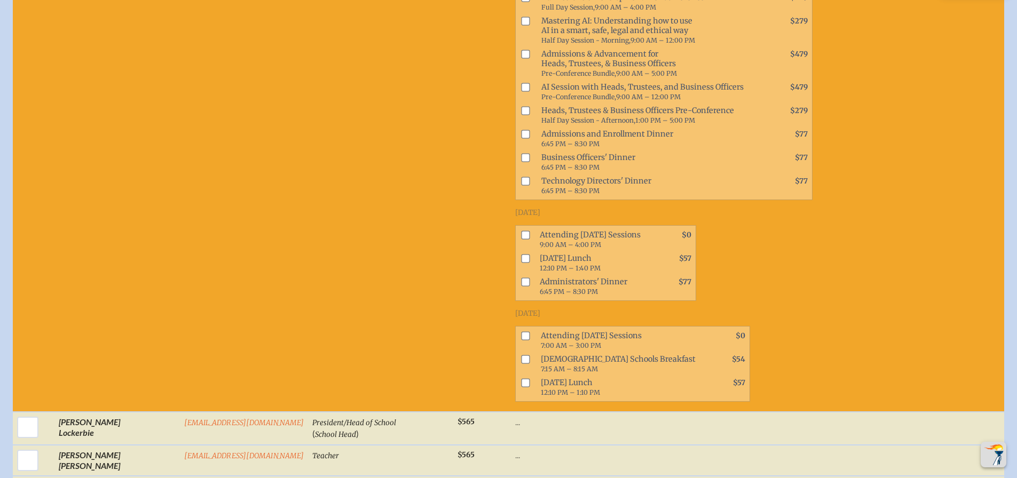
click at [521, 231] on input "checkbox" at bounding box center [525, 235] width 9 height 9
checkbox input "true"
click at [521, 255] on input "checkbox" at bounding box center [525, 259] width 9 height 9
checkbox input "true"
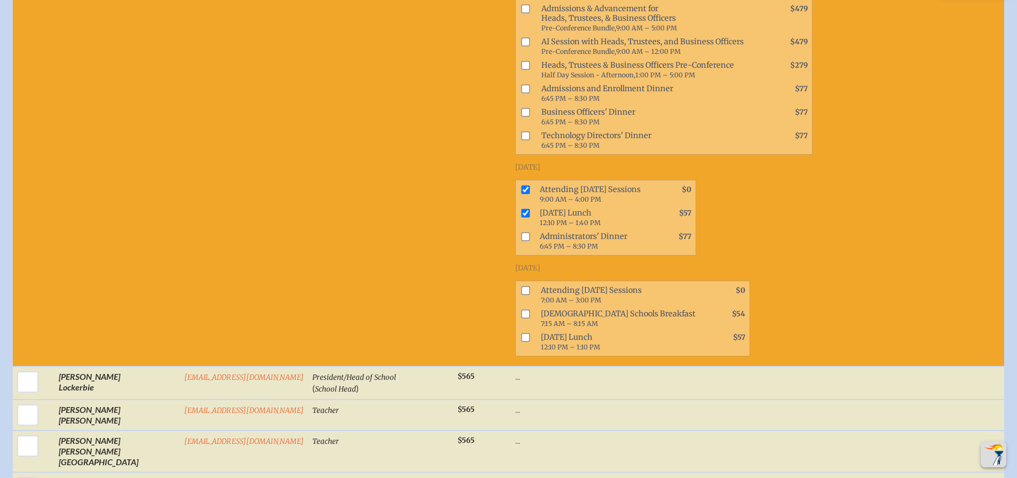
scroll to position [1668, 0]
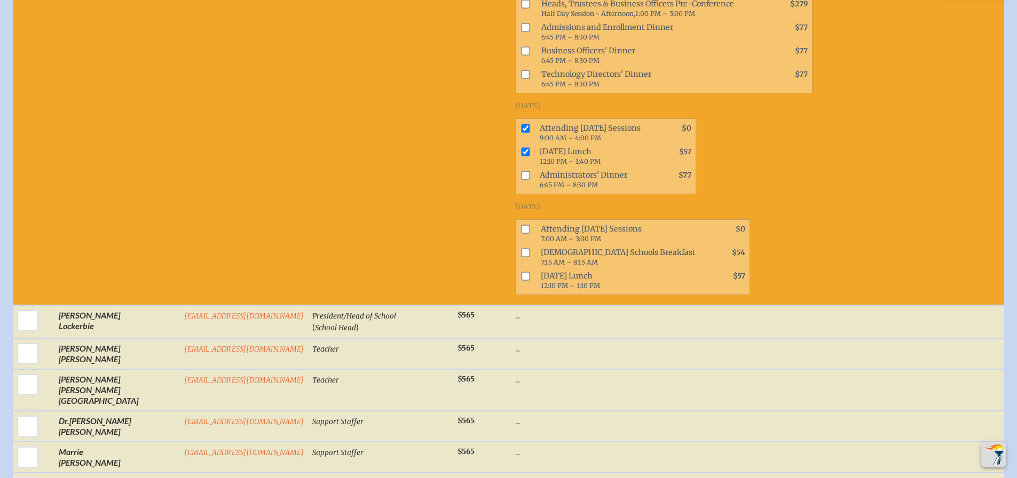
click at [521, 225] on input "checkbox" at bounding box center [525, 229] width 9 height 9
checkbox input "true"
click at [521, 272] on input "checkbox" at bounding box center [525, 276] width 9 height 9
checkbox input "true"
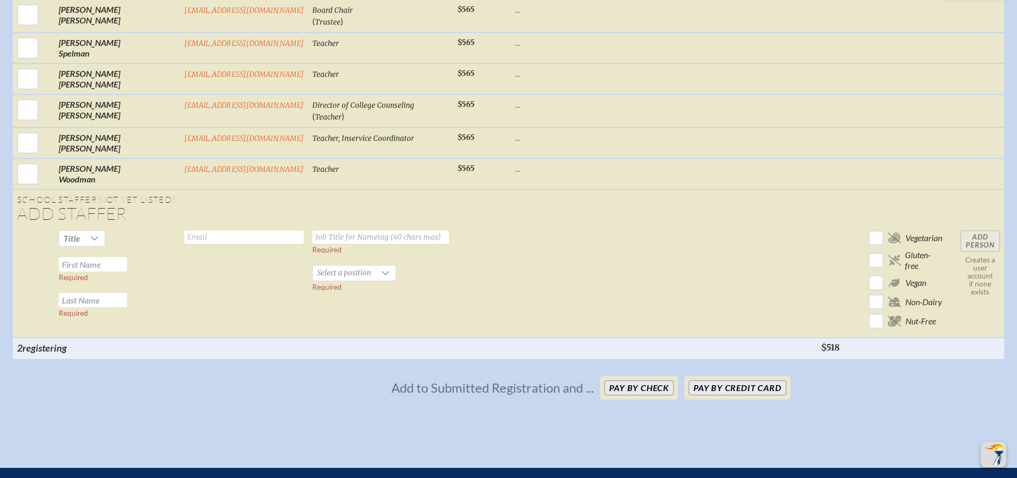
scroll to position [2415, 0]
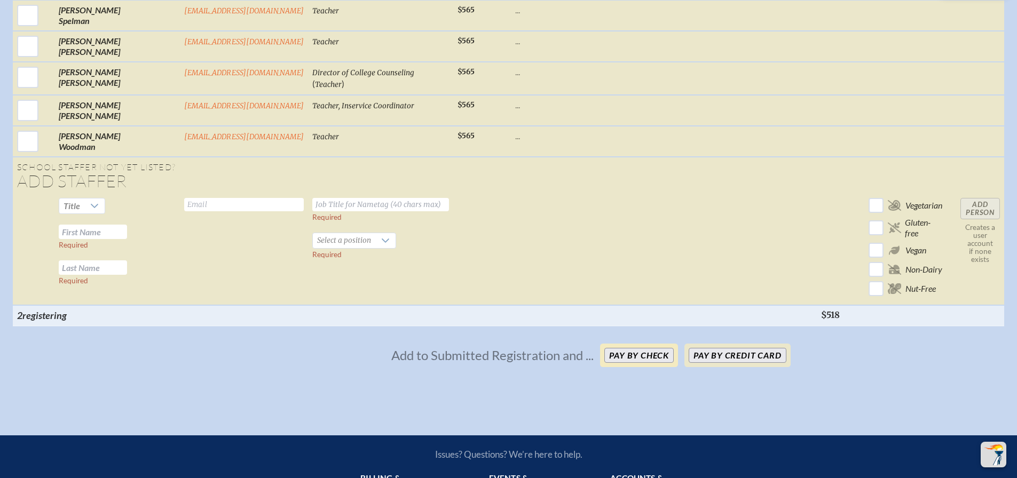
click at [626, 348] on button "Pay by Check" at bounding box center [638, 355] width 69 height 15
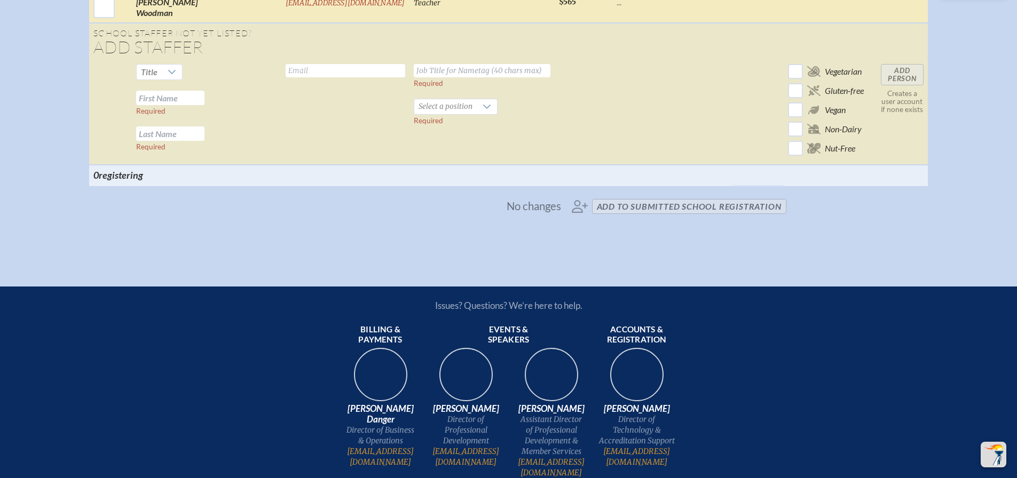
scroll to position [1822, 0]
